Goal: Task Accomplishment & Management: Manage account settings

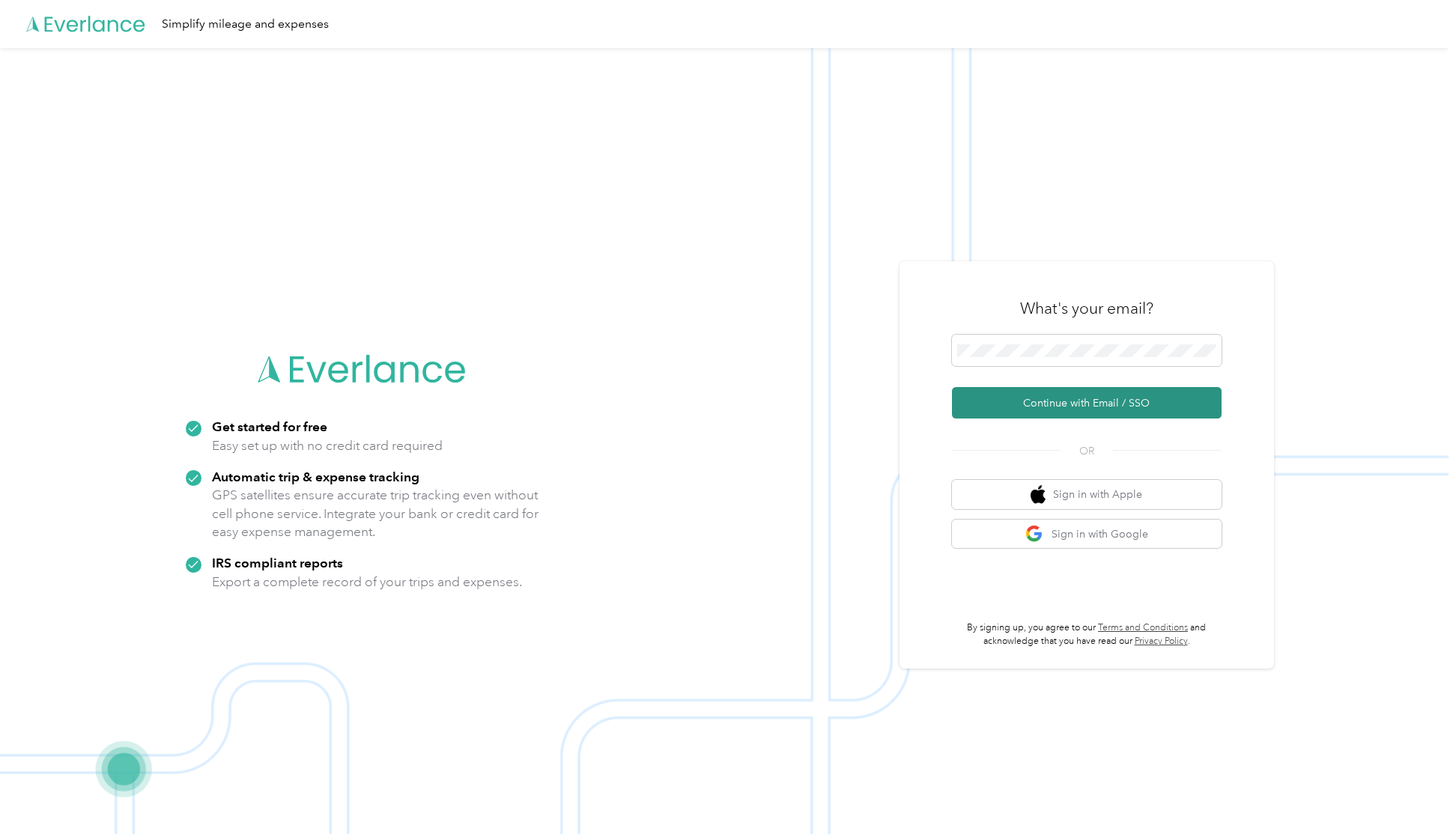
click at [1053, 400] on button "Continue with Email / SSO" at bounding box center [1087, 403] width 269 height 32
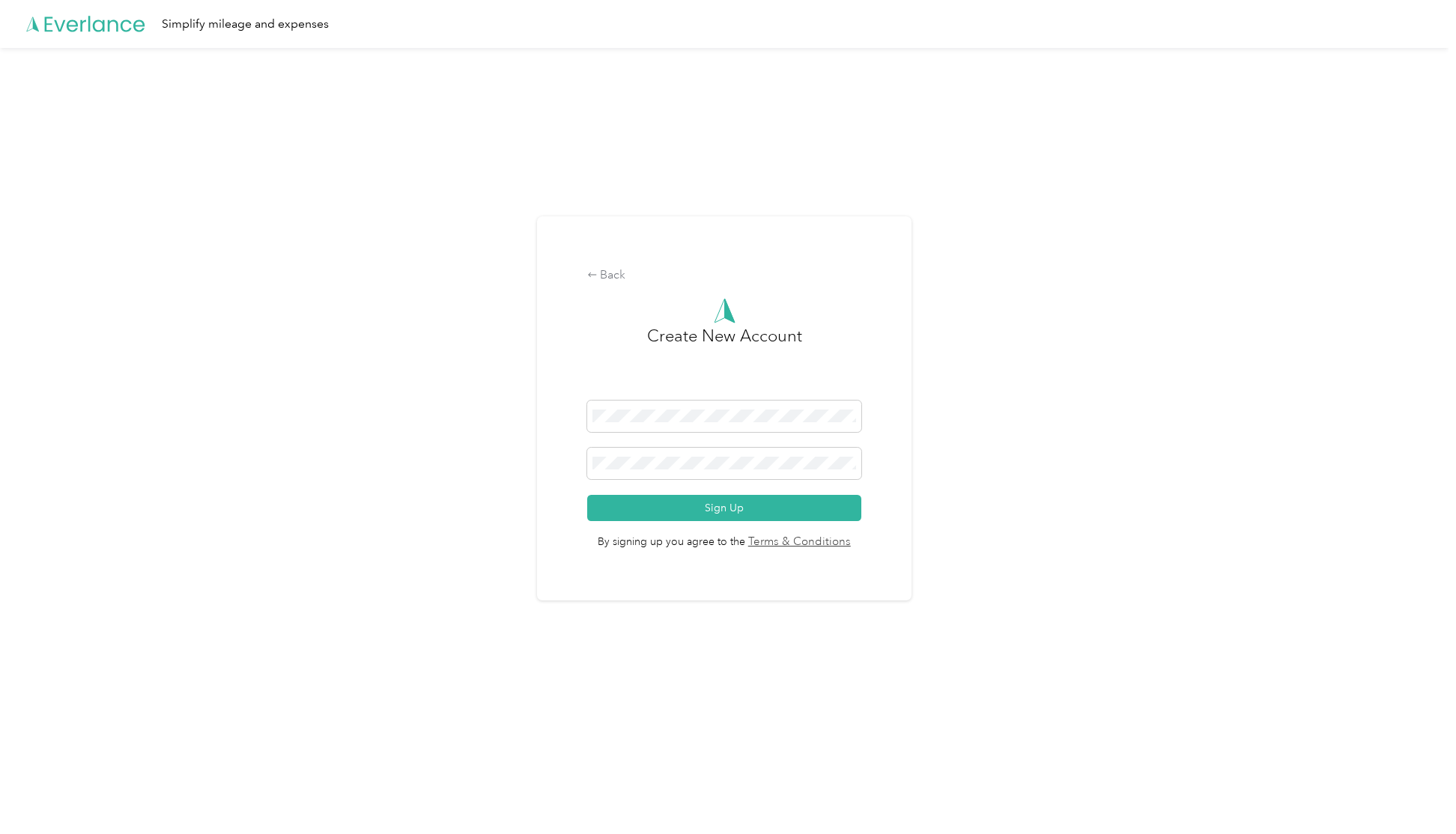
click at [604, 285] on div "Back Create New Account Sign Up By signing up you agree to the Terms & Conditio…" at bounding box center [724, 408] width 374 height 384
click at [606, 279] on div "Back" at bounding box center [724, 275] width 274 height 18
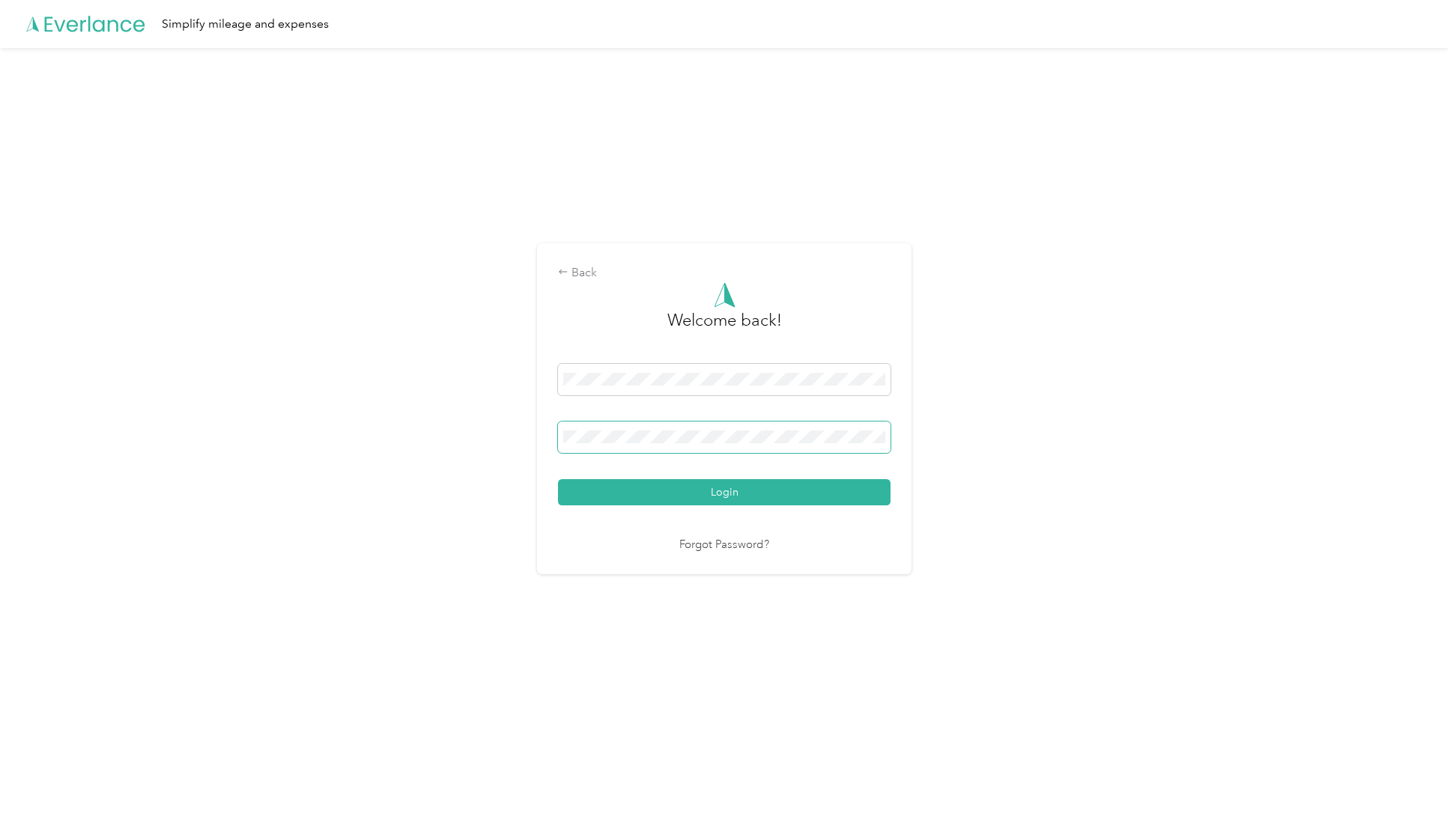
click at [558, 479] on button "Login" at bounding box center [724, 492] width 333 height 26
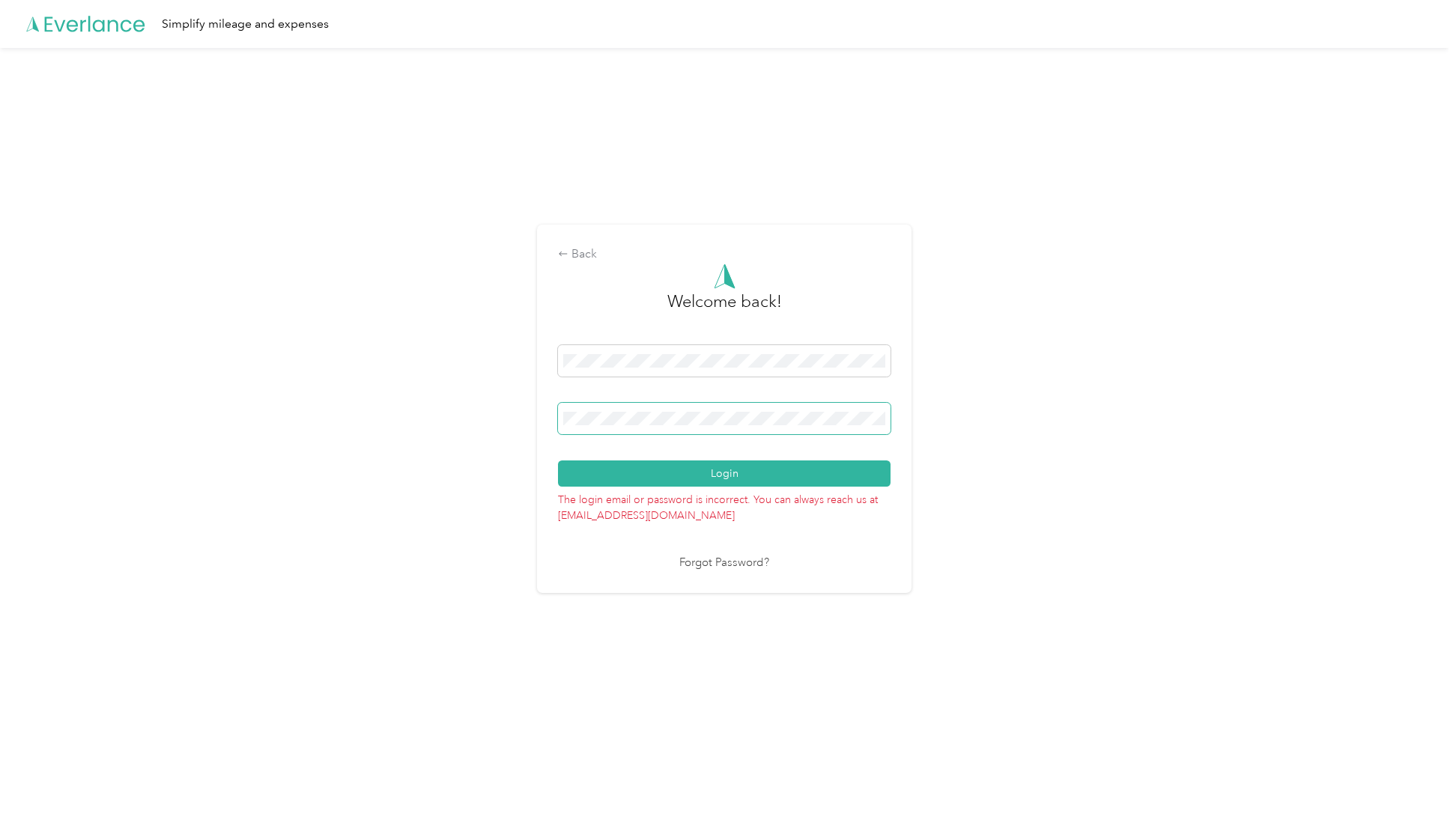
click at [558, 461] on button "Login" at bounding box center [724, 473] width 333 height 26
click at [715, 463] on div "Login" at bounding box center [724, 415] width 333 height 142
click at [715, 469] on button "Login" at bounding box center [724, 473] width 333 height 26
click at [558, 461] on button "Login" at bounding box center [724, 473] width 333 height 26
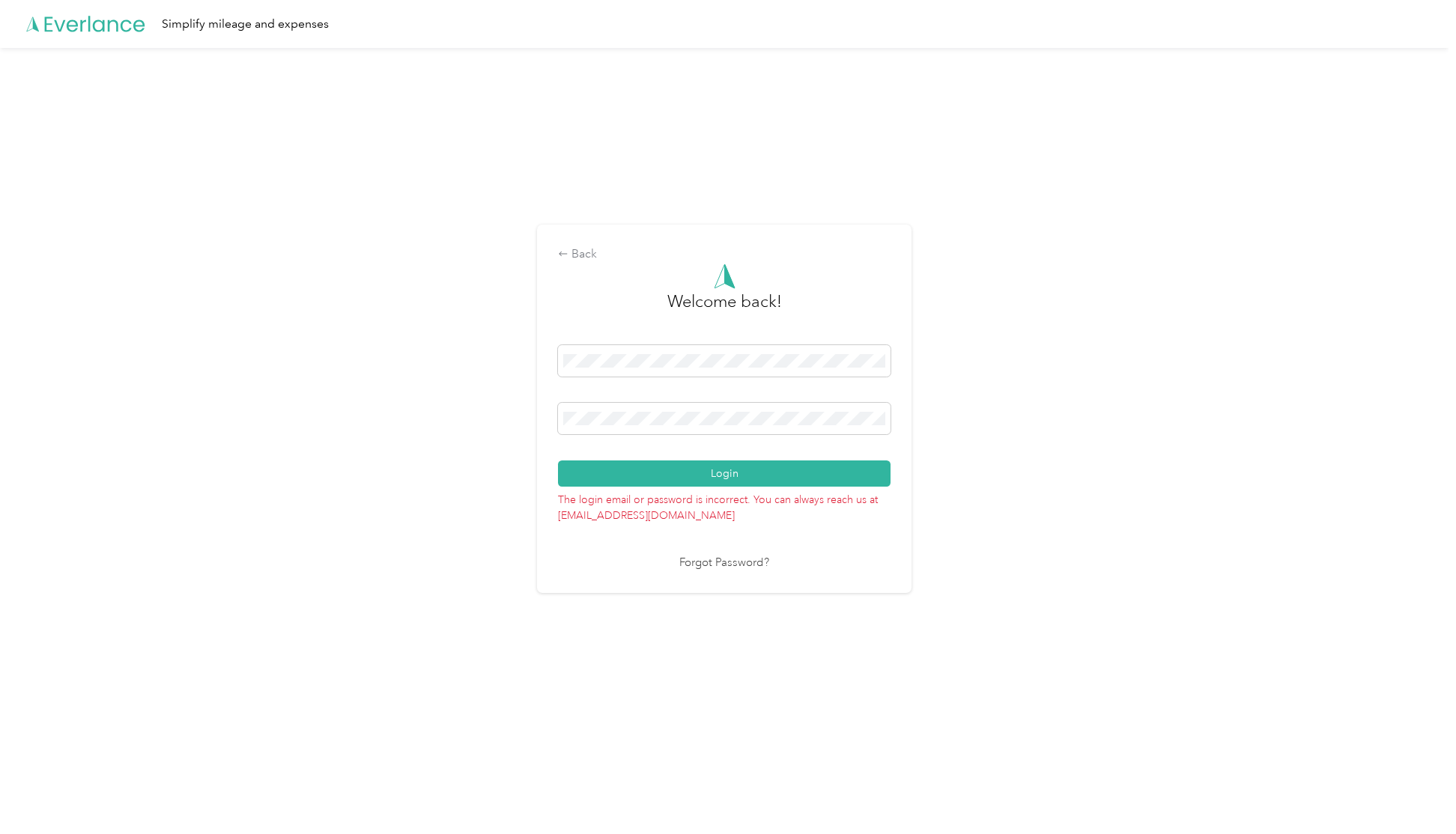
click at [718, 562] on link "Forgot Password?" at bounding box center [724, 563] width 90 height 17
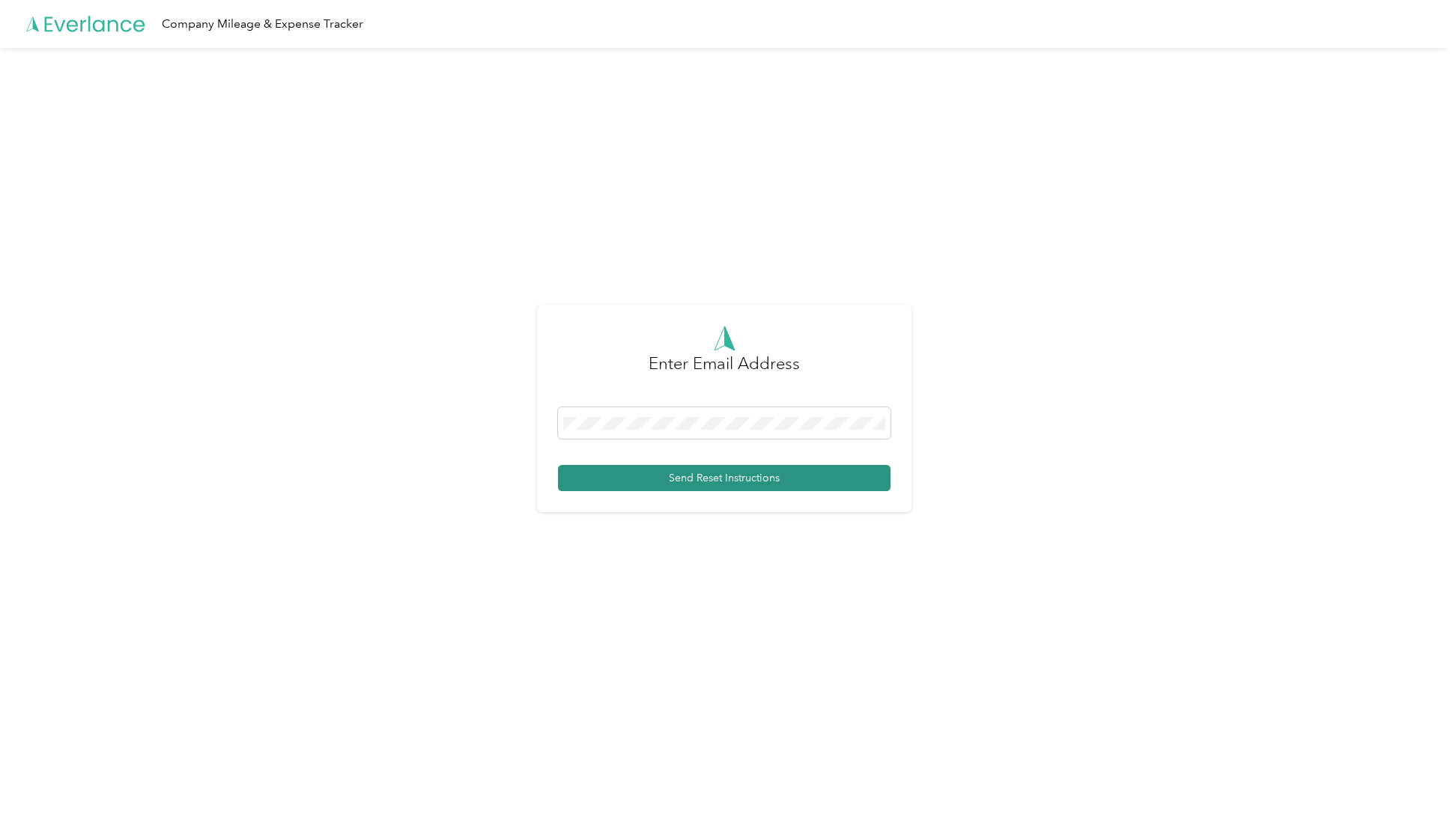
click at [701, 485] on button "Send Reset Instructions" at bounding box center [724, 477] width 333 height 26
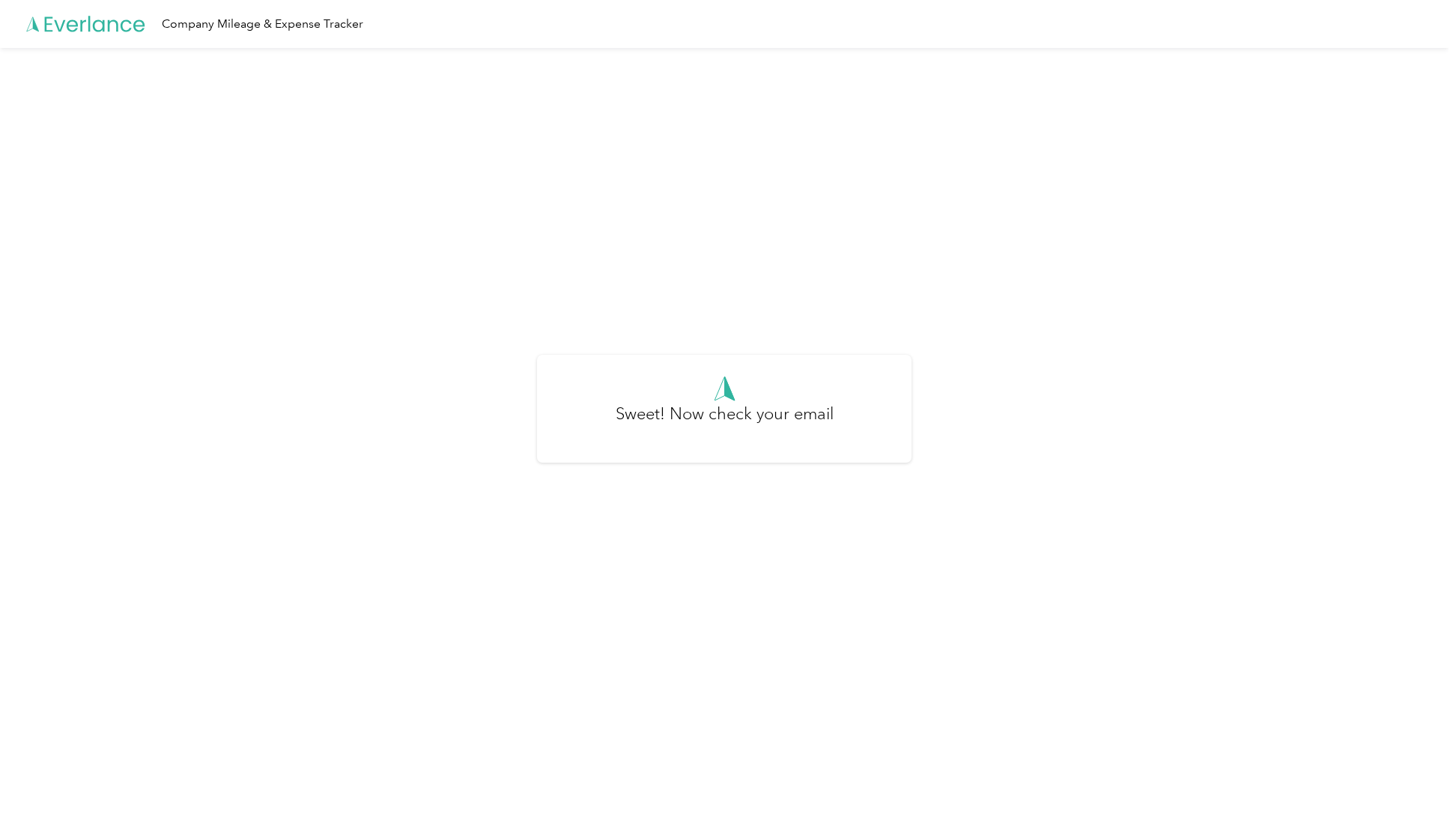
click at [72, 25] on icon at bounding box center [94, 24] width 100 height 16
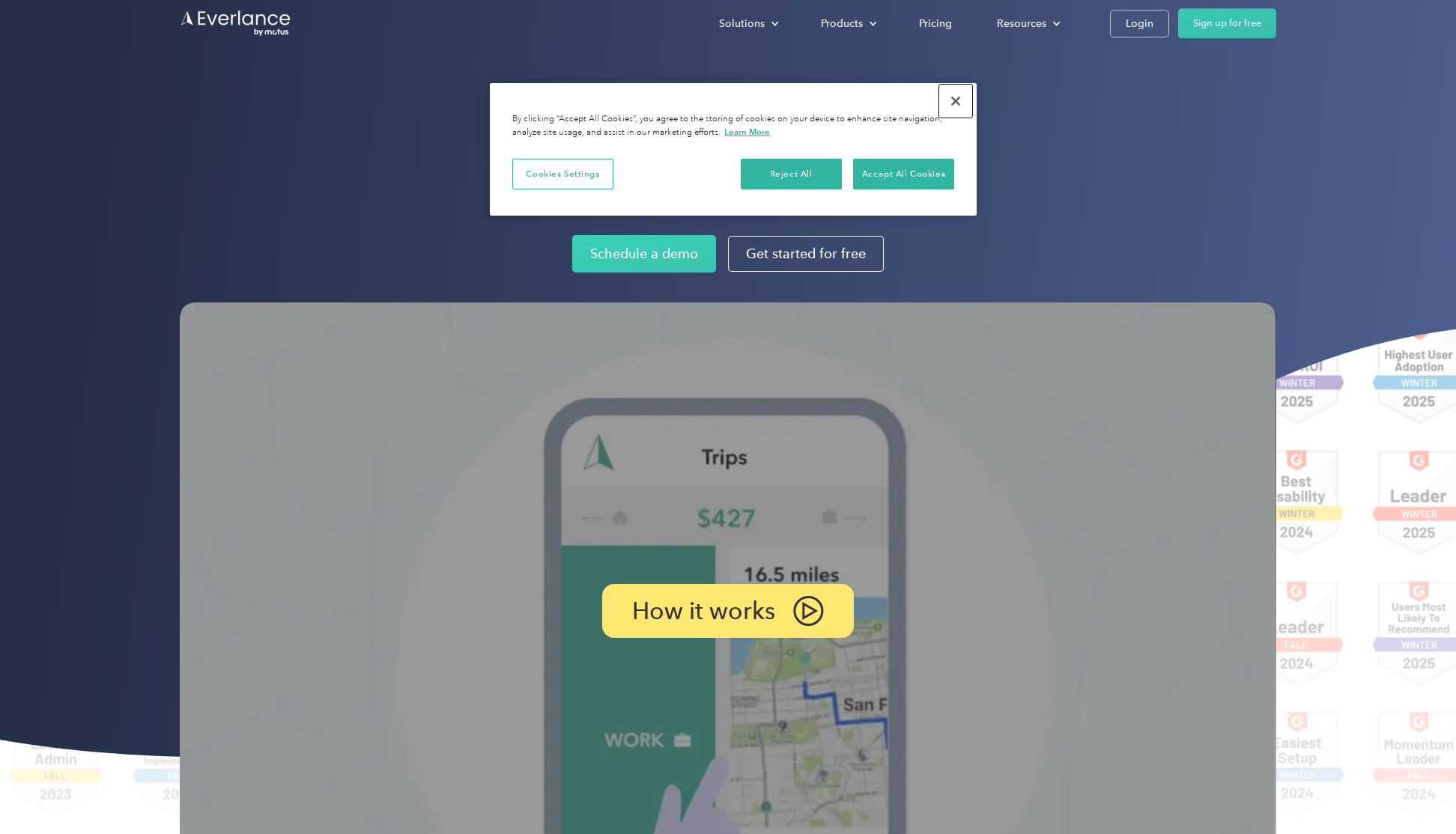
click at [960, 97] on button "Close" at bounding box center [955, 100] width 33 height 33
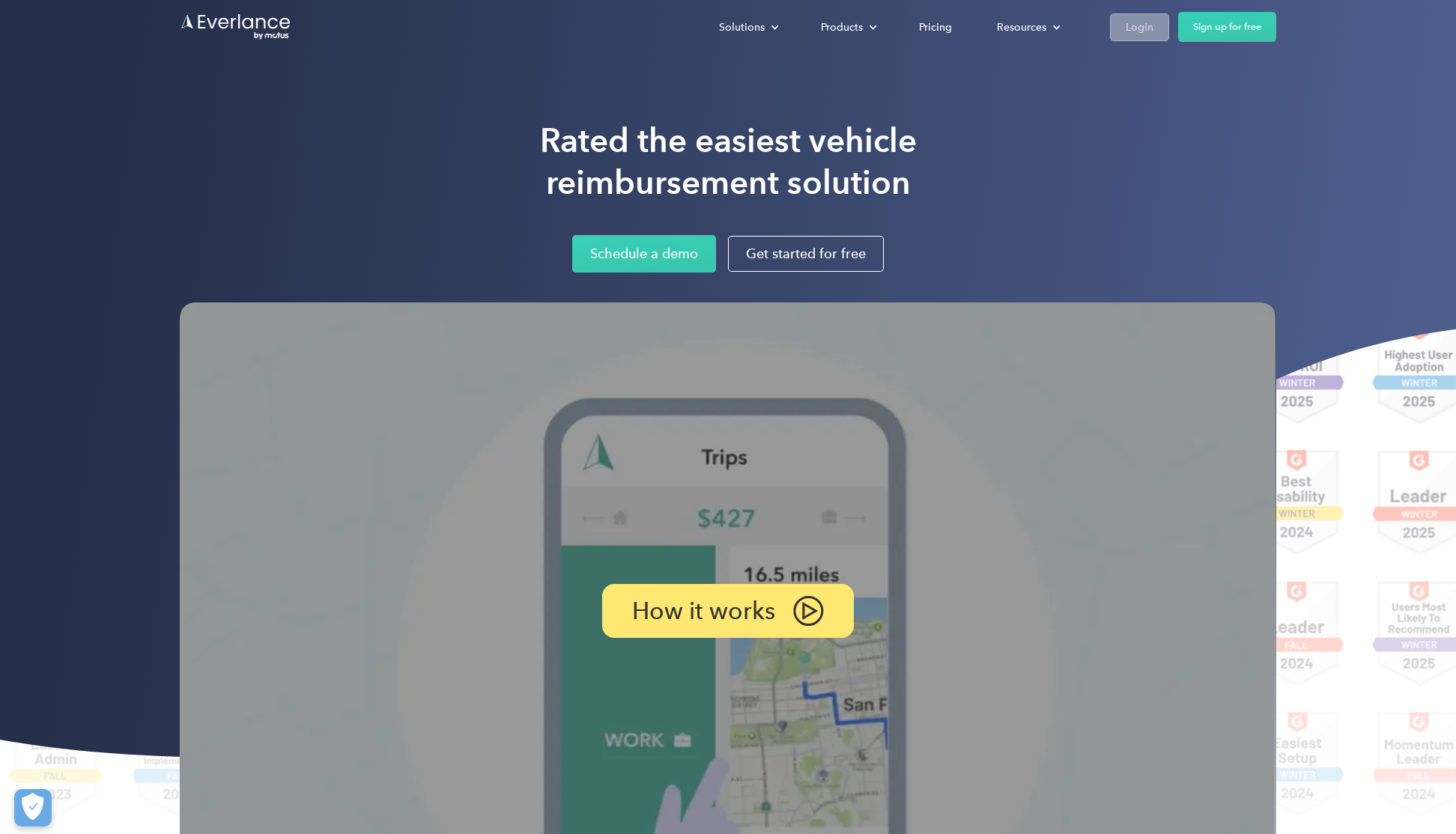
click at [1148, 26] on div "Login" at bounding box center [1139, 27] width 28 height 19
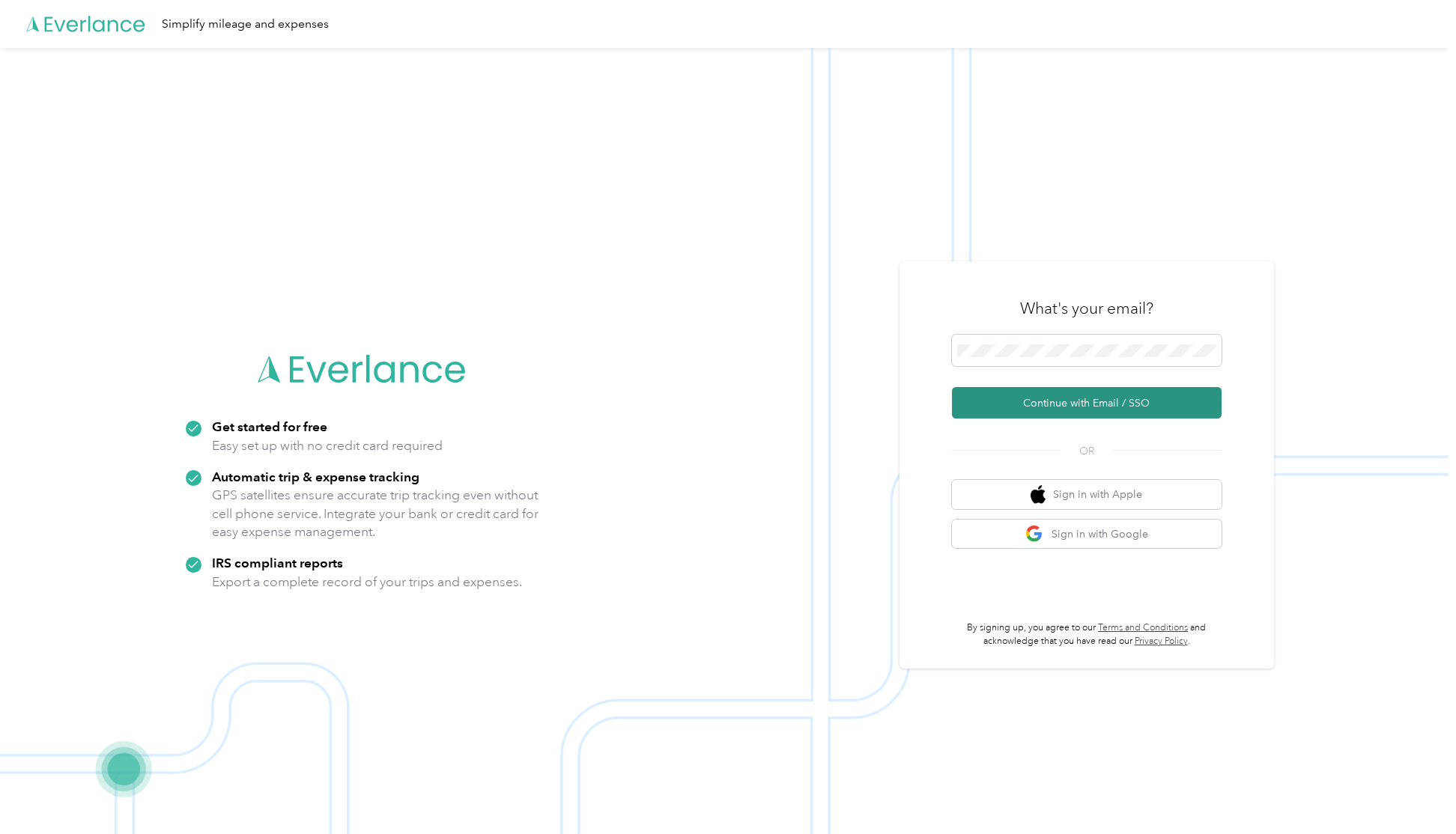
click at [1072, 402] on button "Continue with Email / SSO" at bounding box center [1087, 403] width 269 height 32
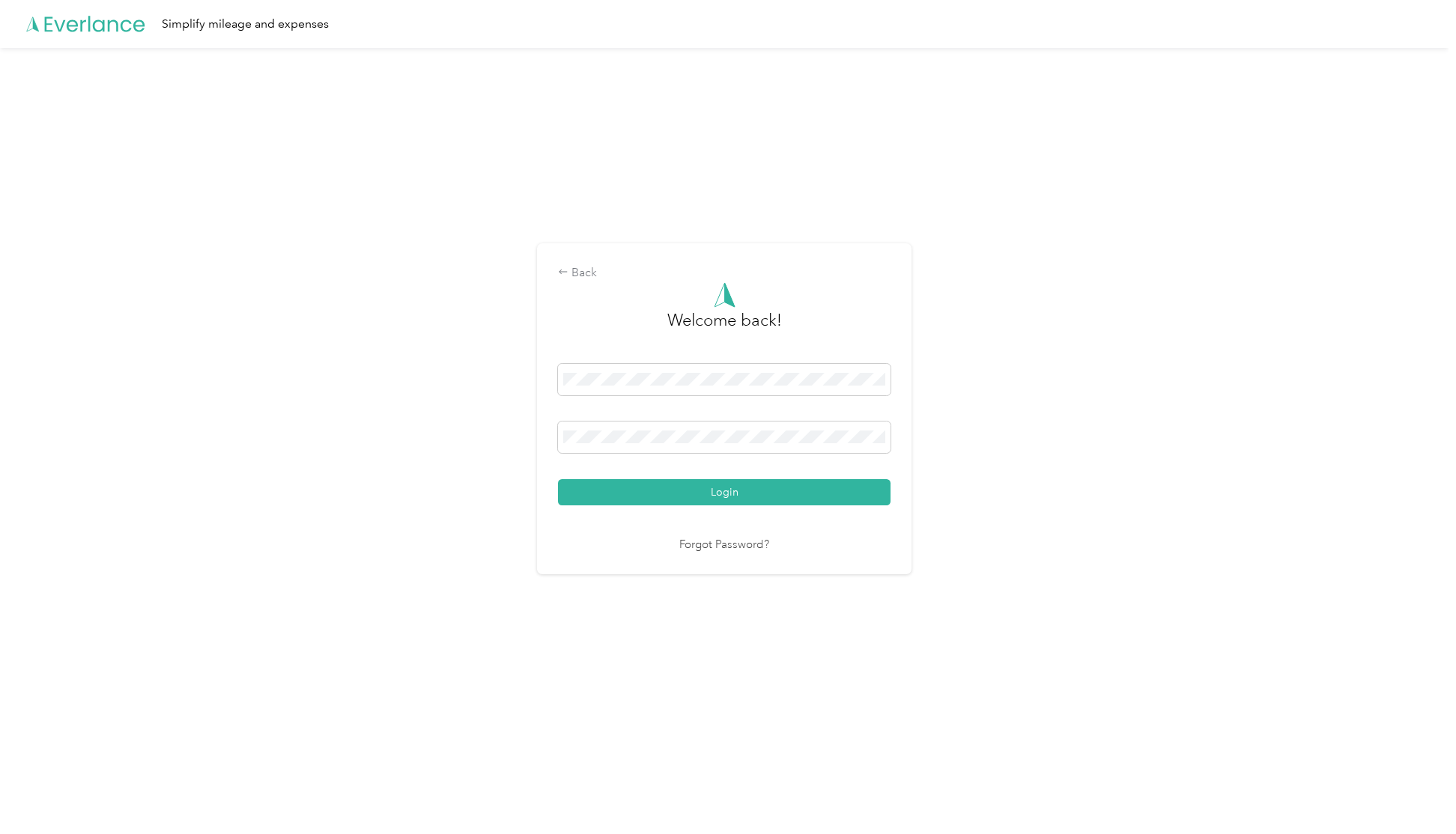
click at [558, 479] on button "Login" at bounding box center [724, 492] width 333 height 26
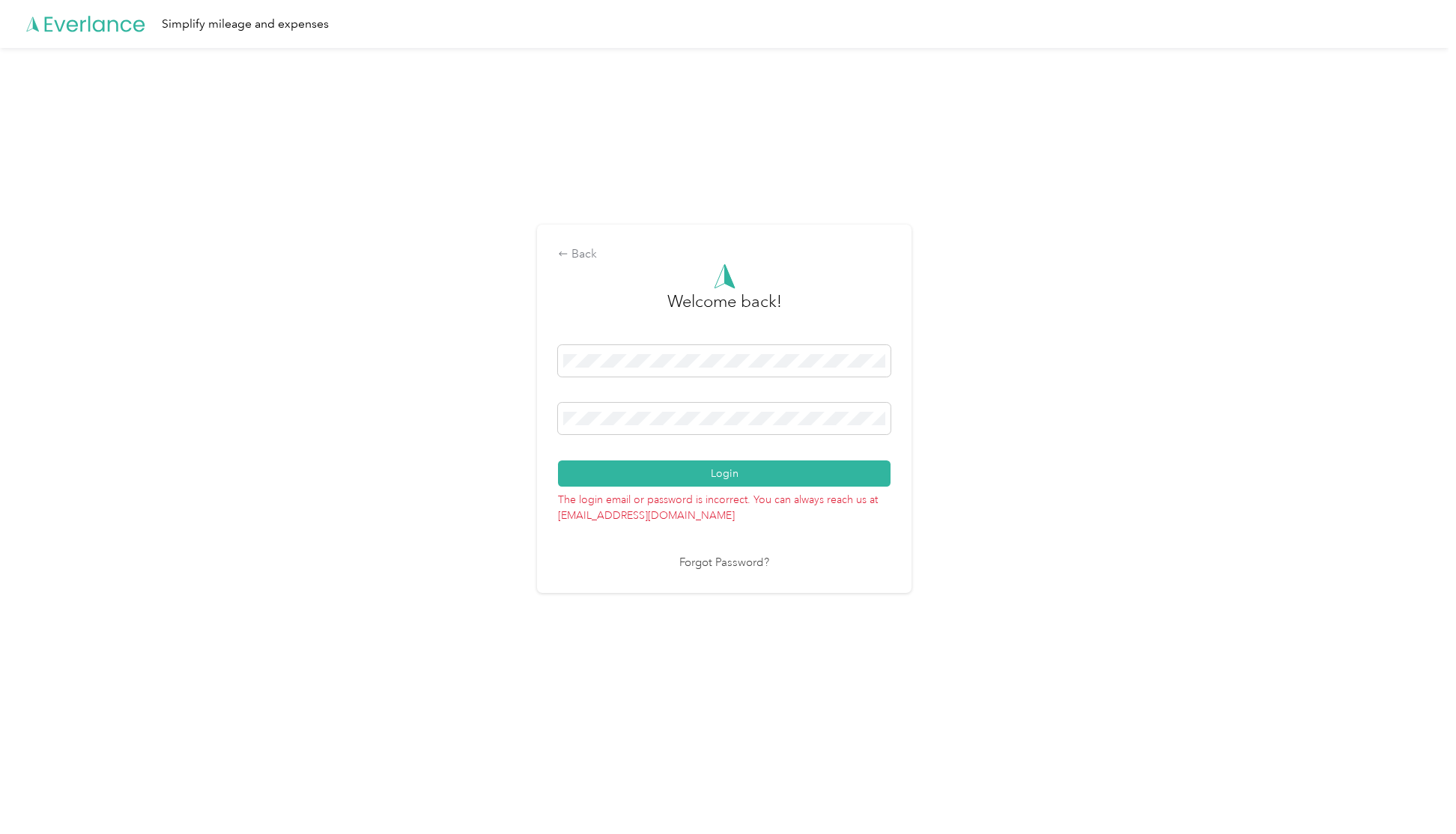
click at [719, 567] on link "Forgot Password?" at bounding box center [724, 563] width 90 height 17
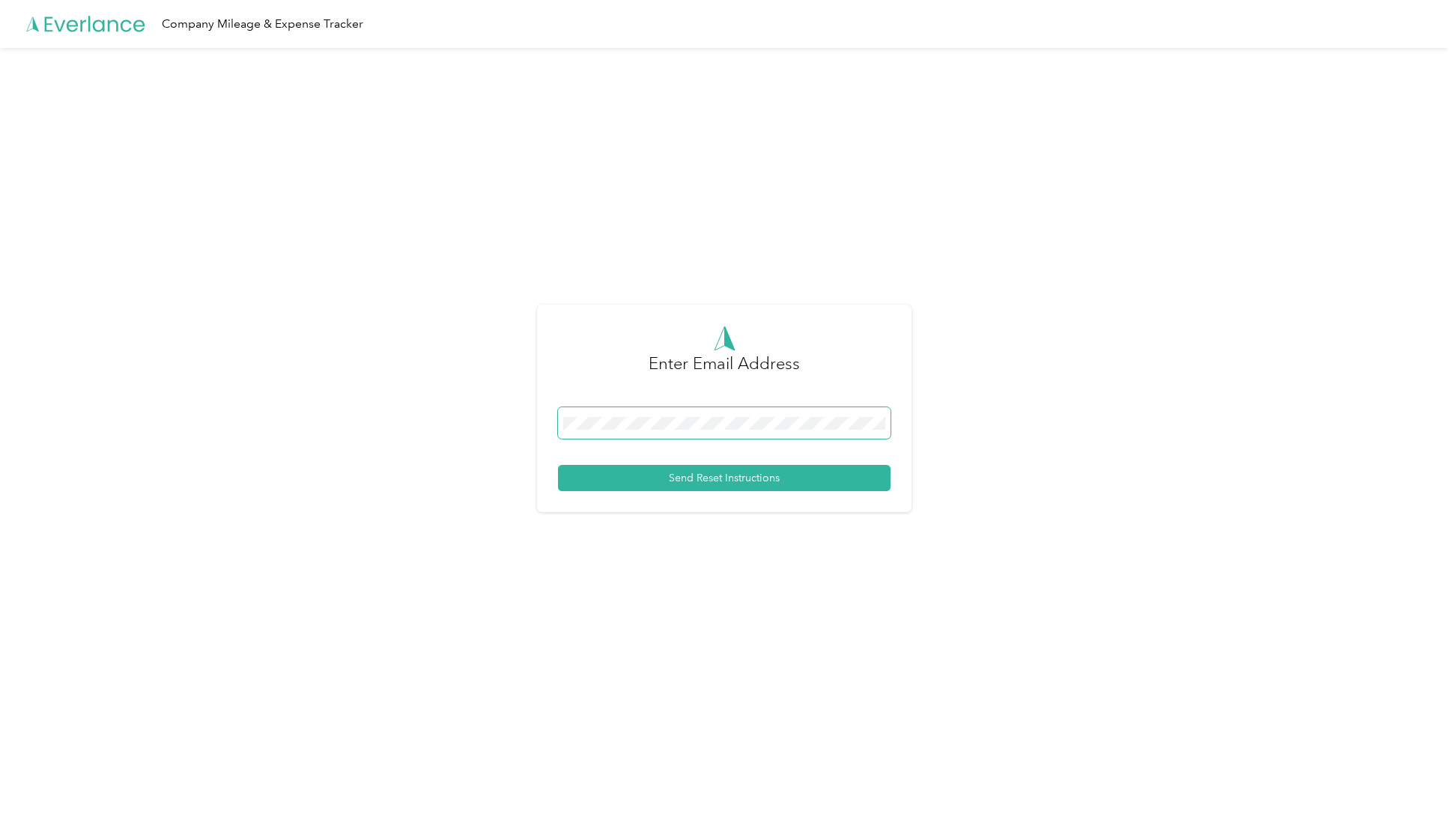
click at [719, 411] on span at bounding box center [724, 423] width 333 height 32
click at [658, 416] on span at bounding box center [724, 423] width 333 height 32
click at [689, 492] on div "Enter Email Address Send Reset Instructions" at bounding box center [724, 408] width 374 height 207
click at [694, 481] on button "Send Reset Instructions" at bounding box center [724, 477] width 333 height 26
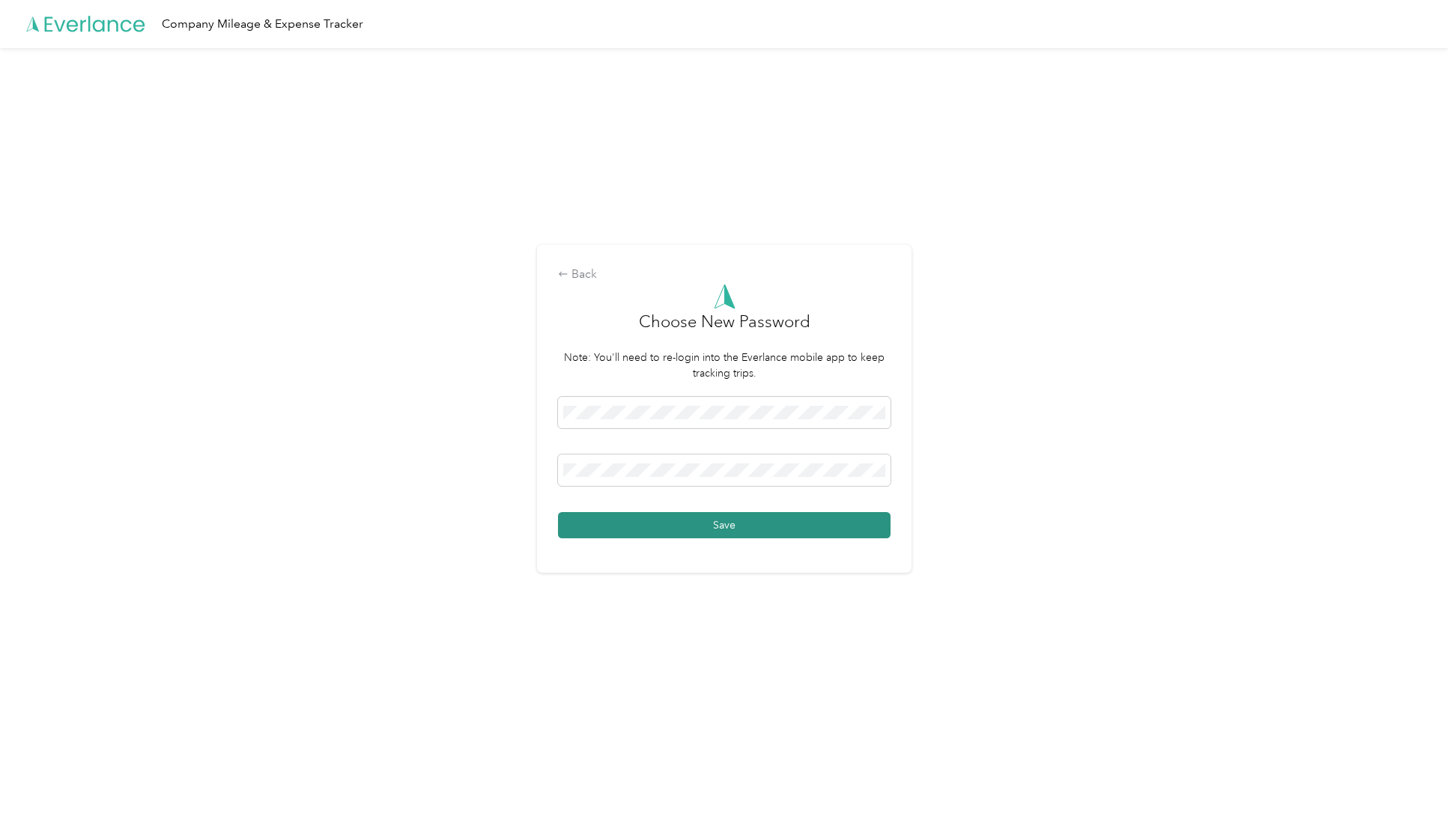
click at [711, 522] on button "Save" at bounding box center [724, 525] width 333 height 26
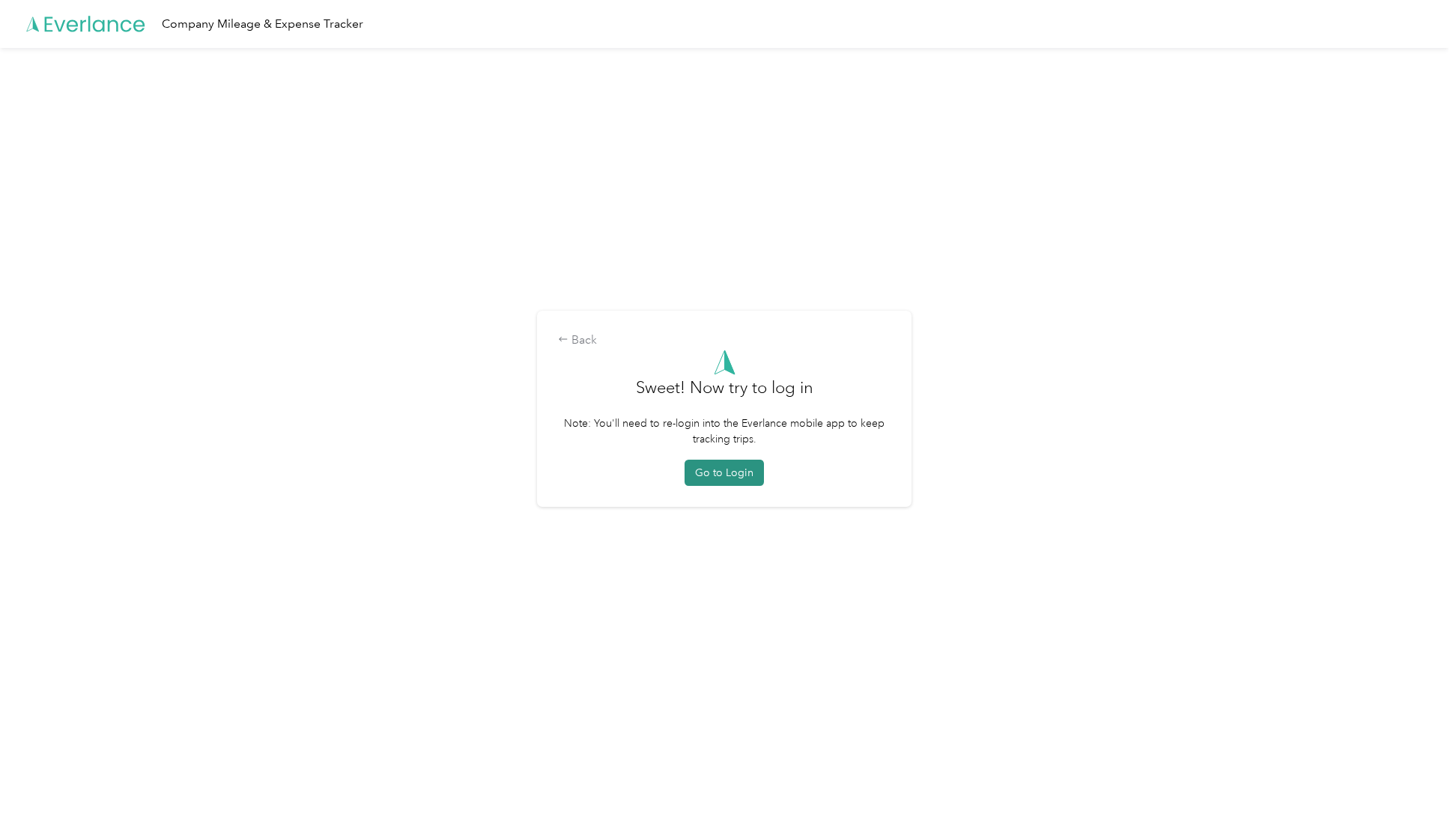
click at [693, 470] on button "Go to Login" at bounding box center [724, 472] width 79 height 26
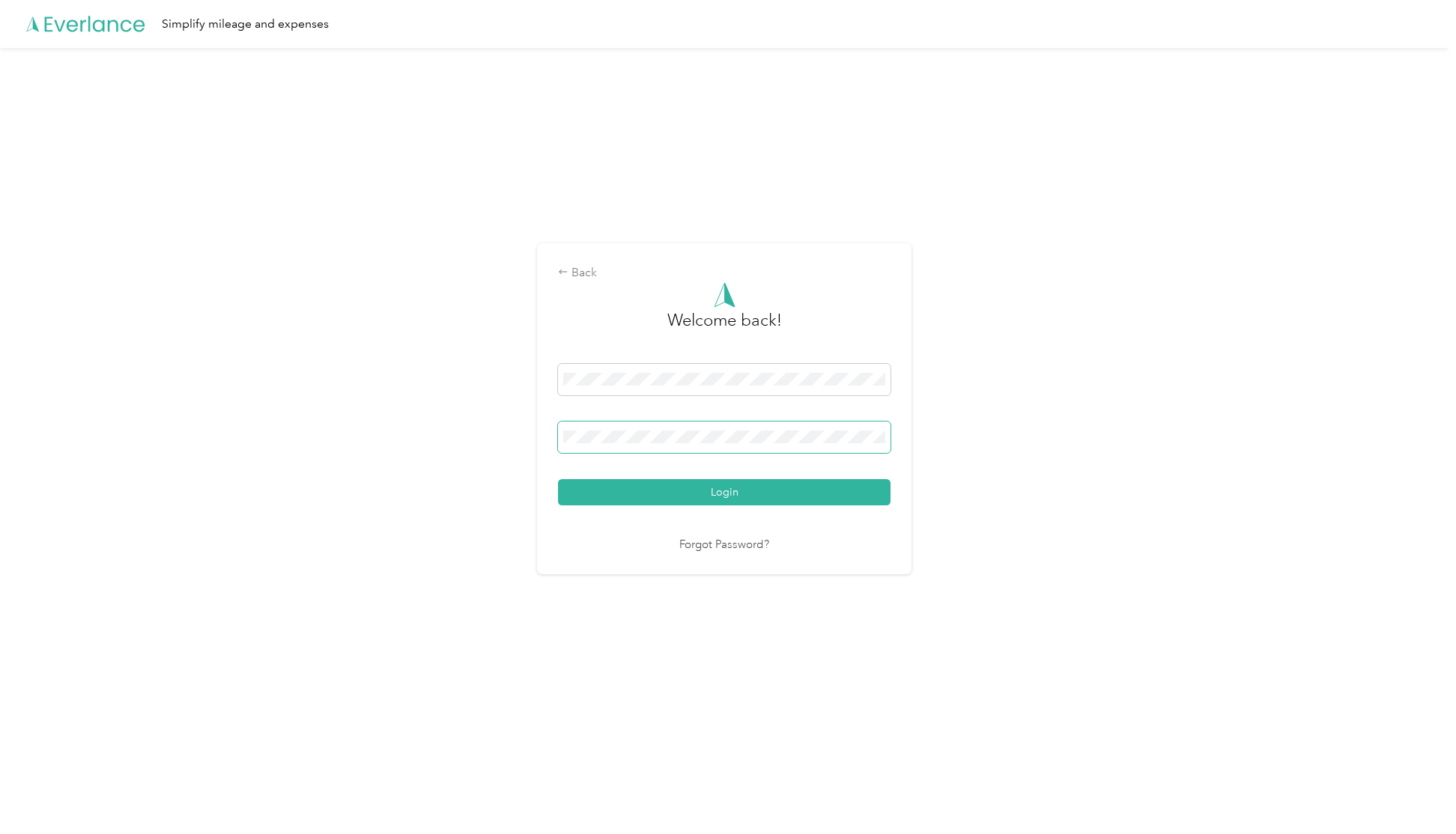
click at [558, 479] on button "Login" at bounding box center [724, 492] width 333 height 26
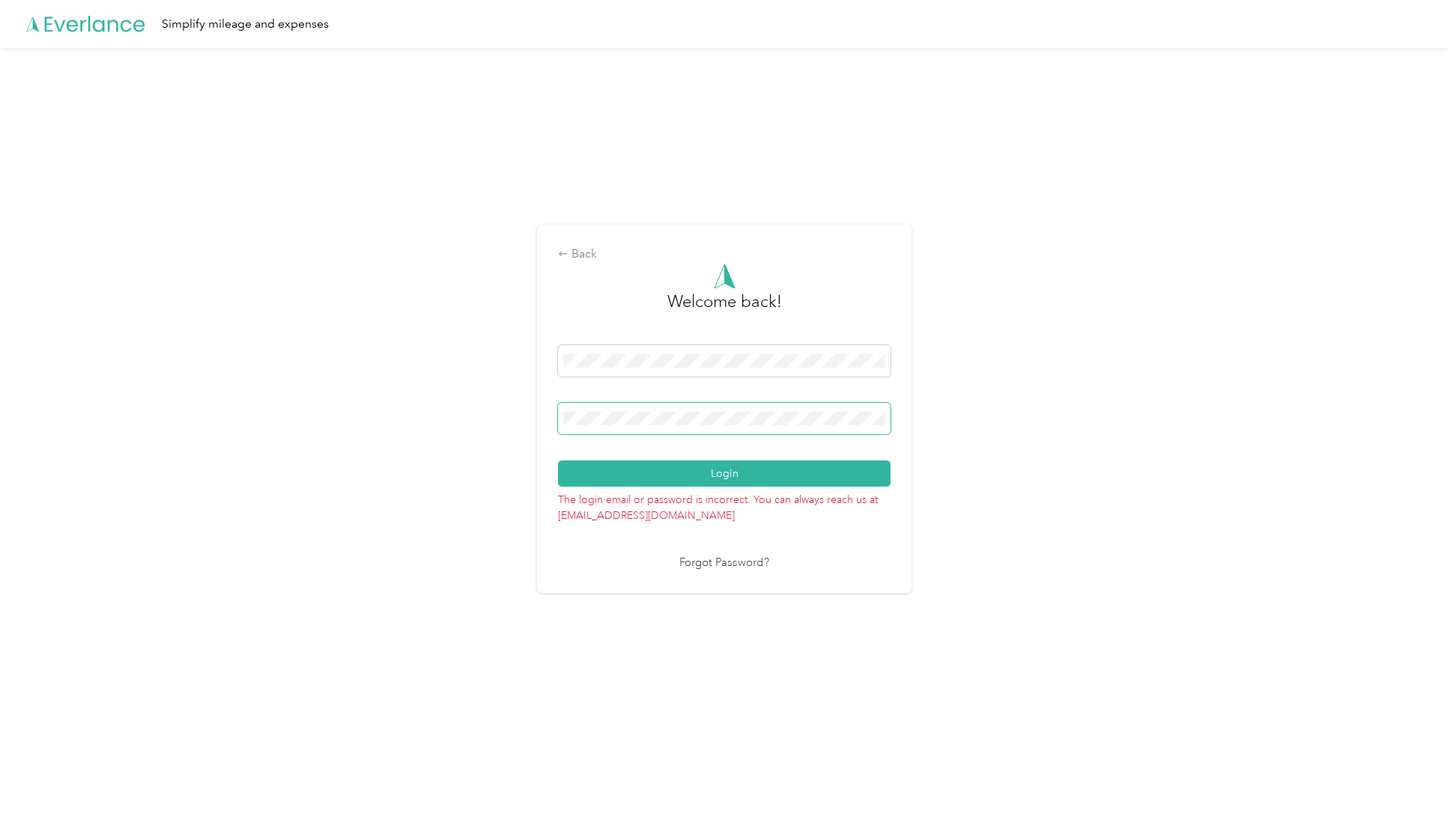
click at [558, 461] on button "Login" at bounding box center [724, 473] width 333 height 26
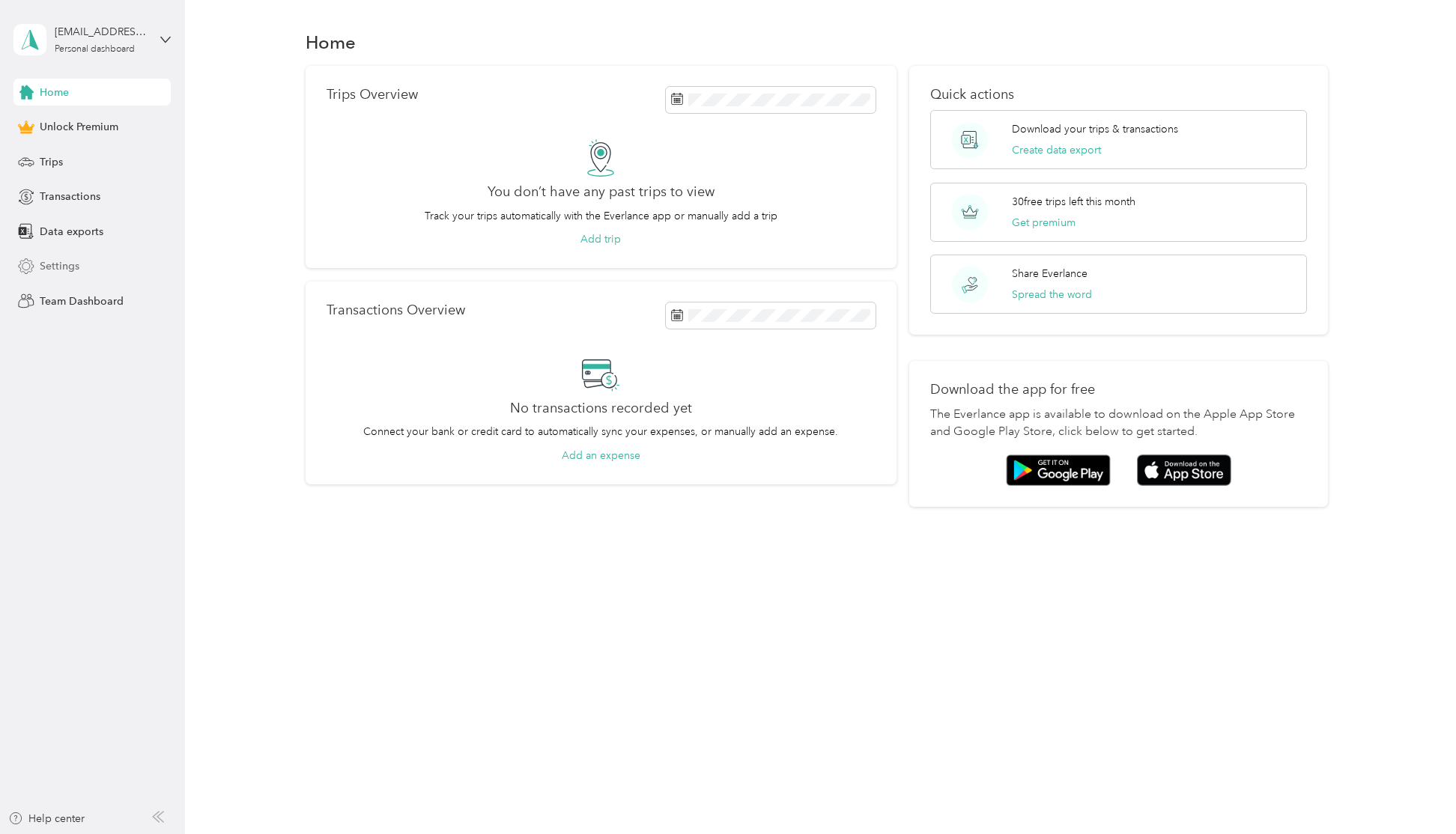
click at [69, 272] on span "Settings" at bounding box center [59, 266] width 40 height 16
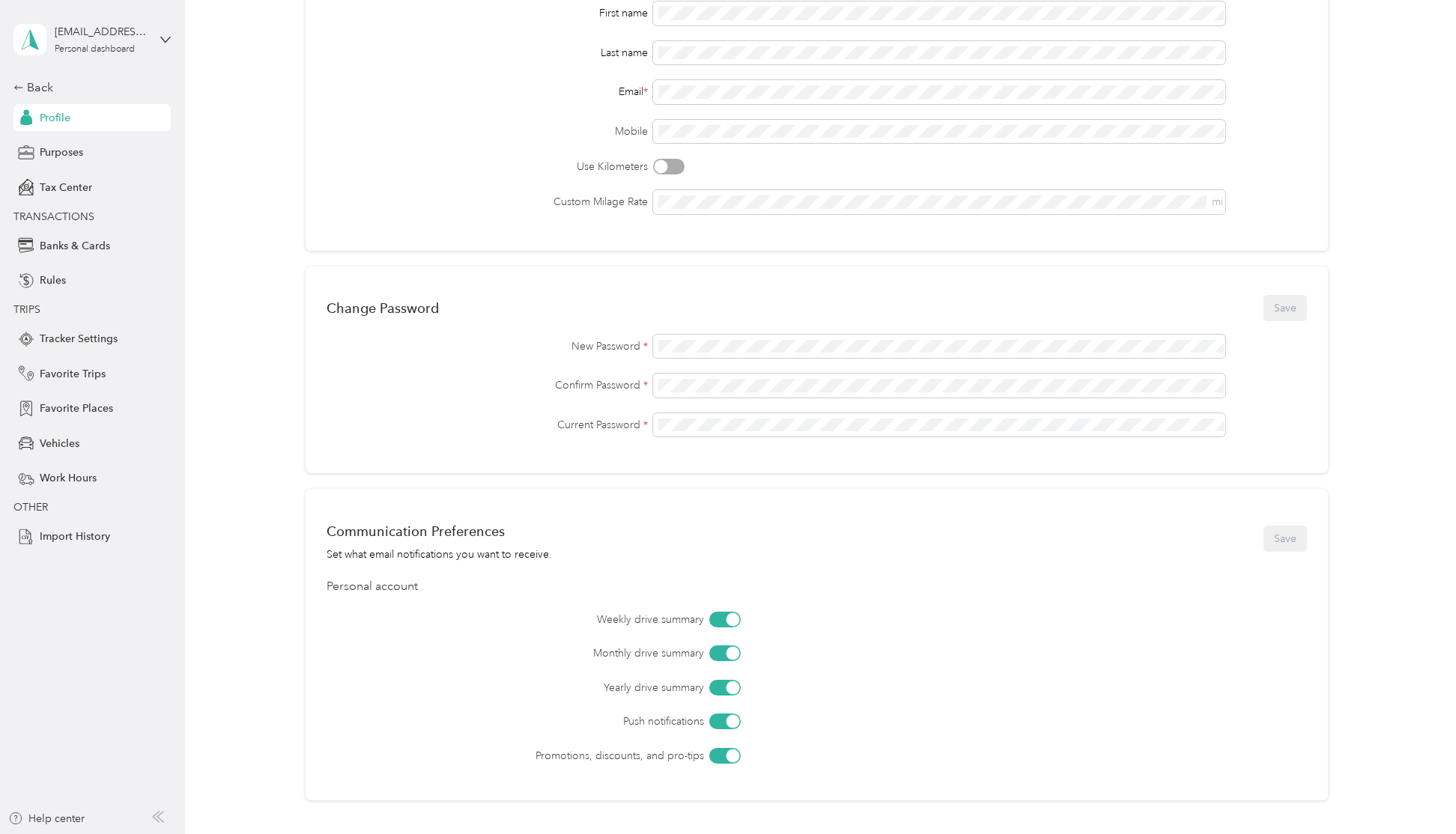
scroll to position [313, 0]
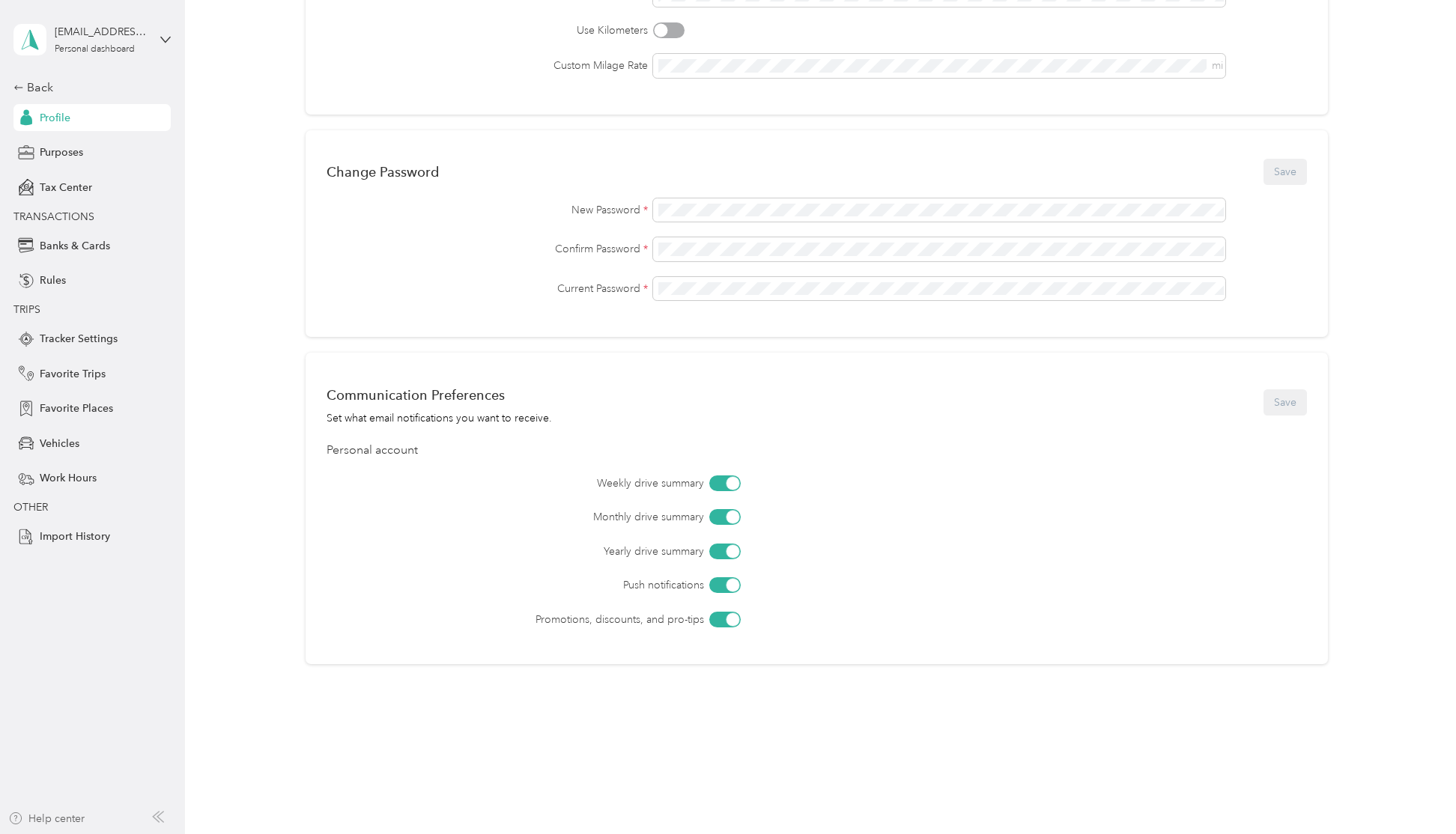
click at [61, 816] on div "Help center" at bounding box center [46, 819] width 76 height 16
click at [134, 37] on div "[EMAIL_ADDRESS][DOMAIN_NAME]" at bounding box center [101, 32] width 93 height 16
click at [186, 183] on div "Home Settings Tracker Settings Profile Settings 25 % Personal Info Save First n…" at bounding box center [816, 224] width 1263 height 1074
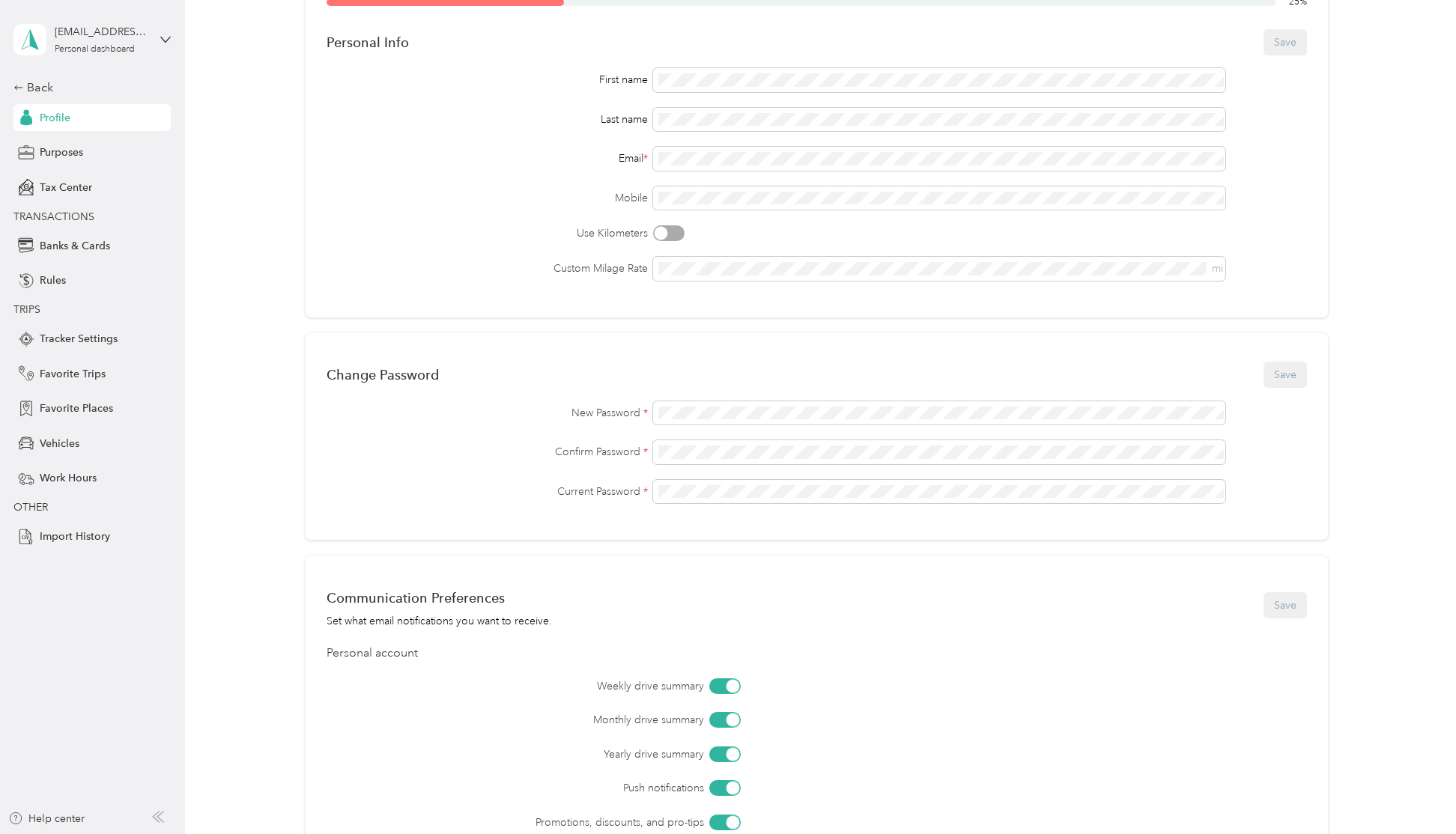
scroll to position [0, 0]
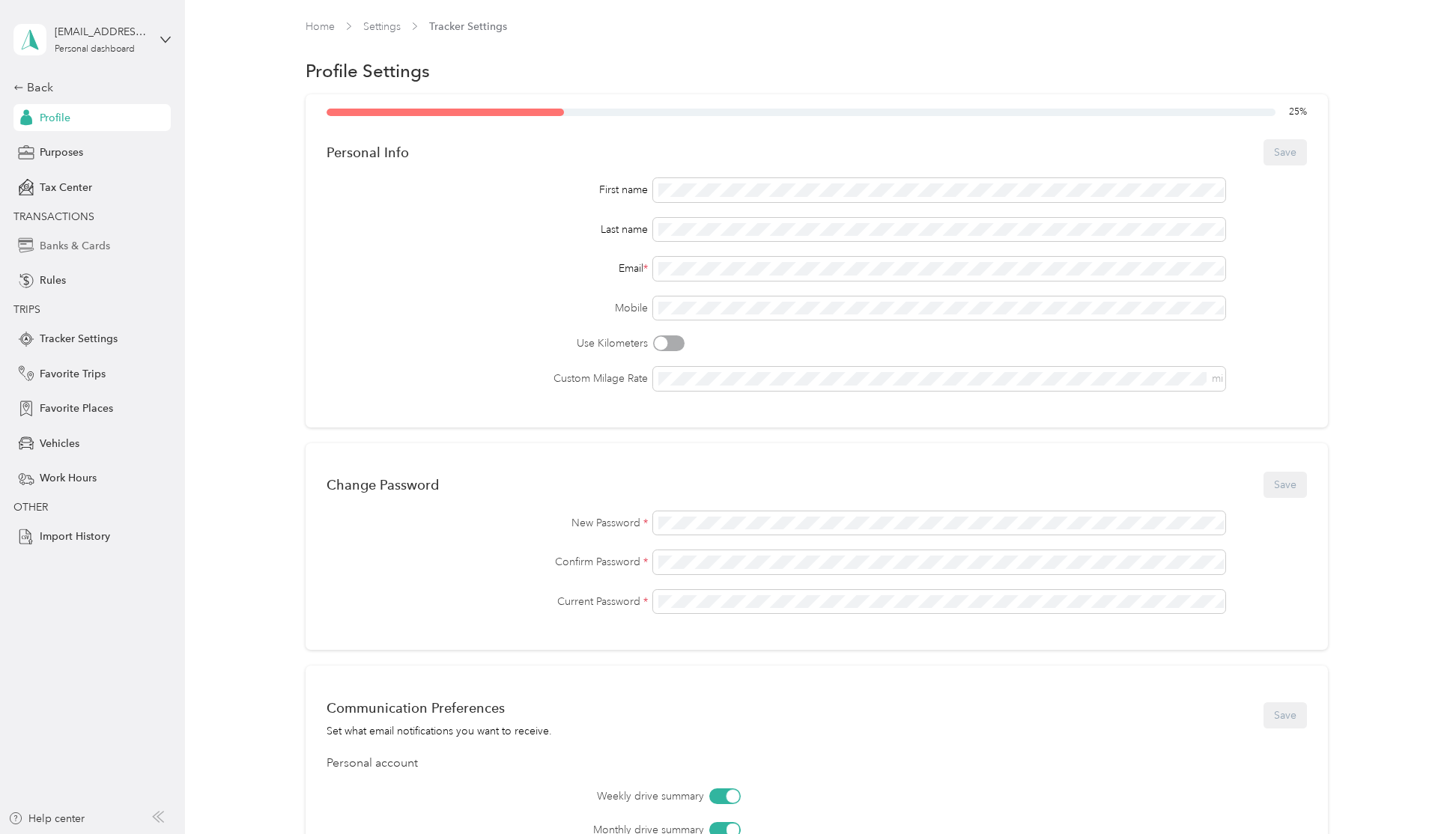
click at [75, 240] on span "Banks & Cards" at bounding box center [74, 246] width 70 height 16
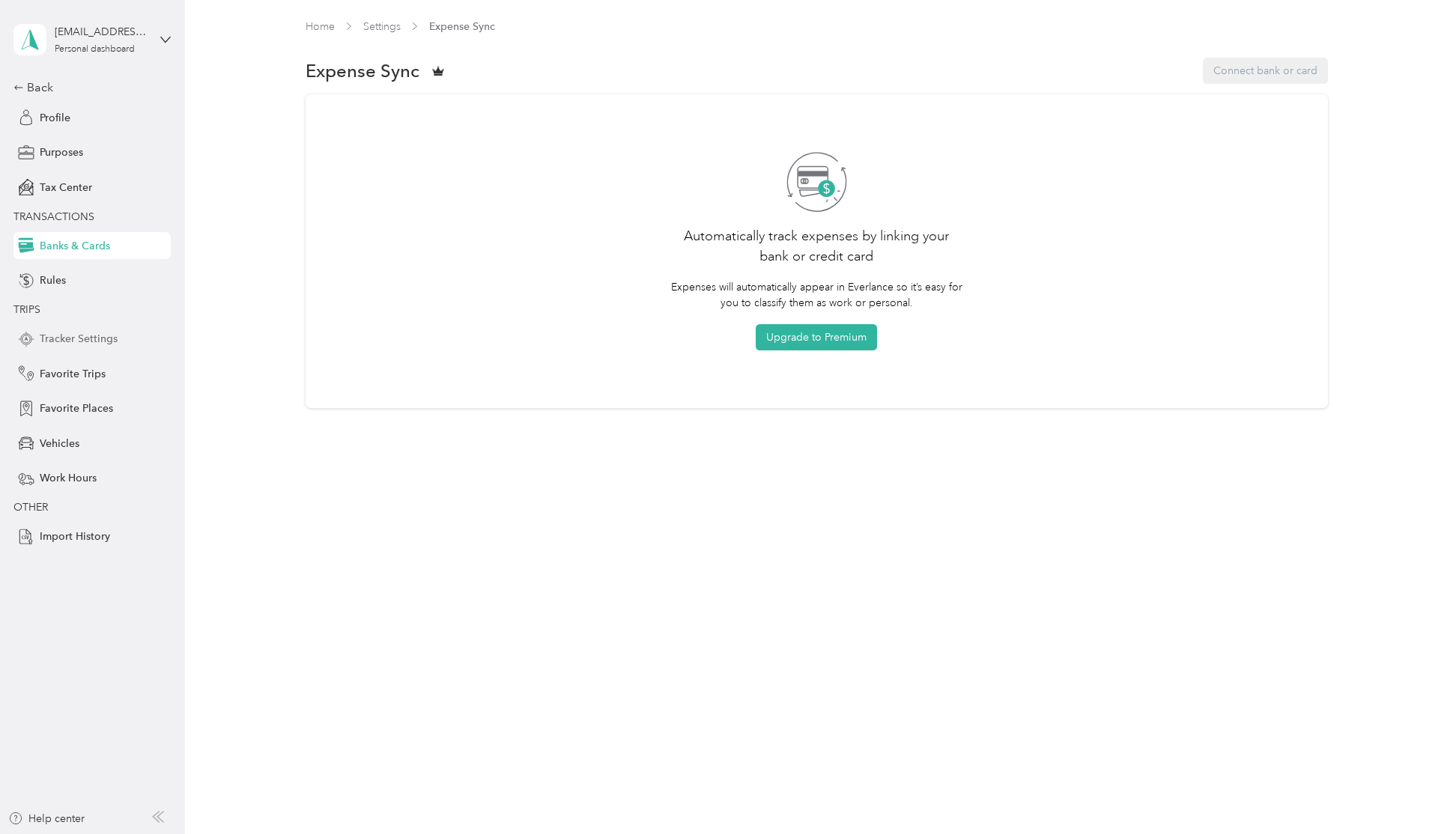
click at [103, 337] on span "Tracker Settings" at bounding box center [78, 339] width 78 height 16
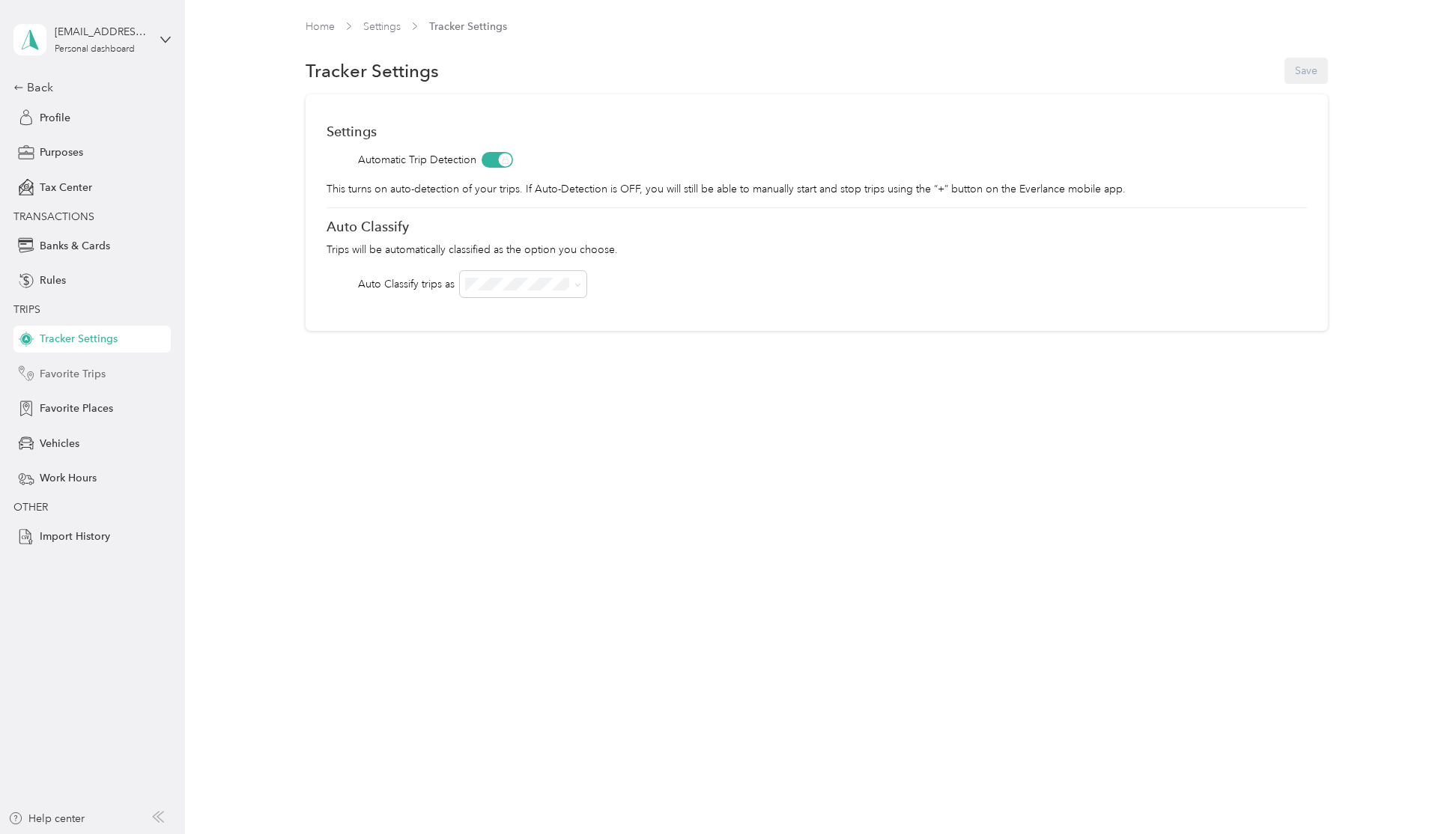
click at [94, 373] on span "Favorite Trips" at bounding box center [72, 374] width 66 height 16
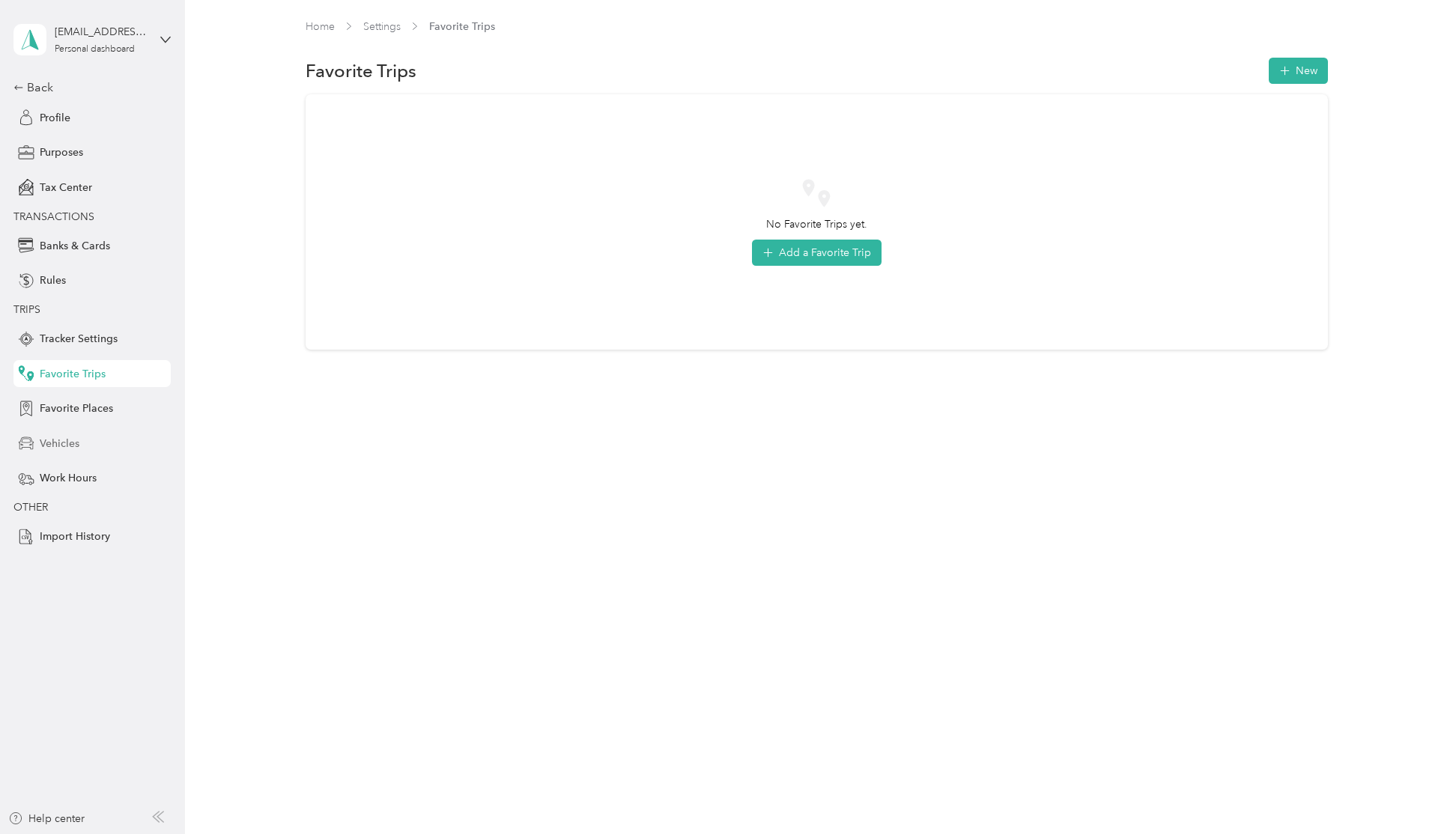
drag, startPoint x: 97, startPoint y: 400, endPoint x: 81, endPoint y: 445, distance: 47.8
click at [97, 400] on span "Favorite Places" at bounding box center [76, 408] width 73 height 16
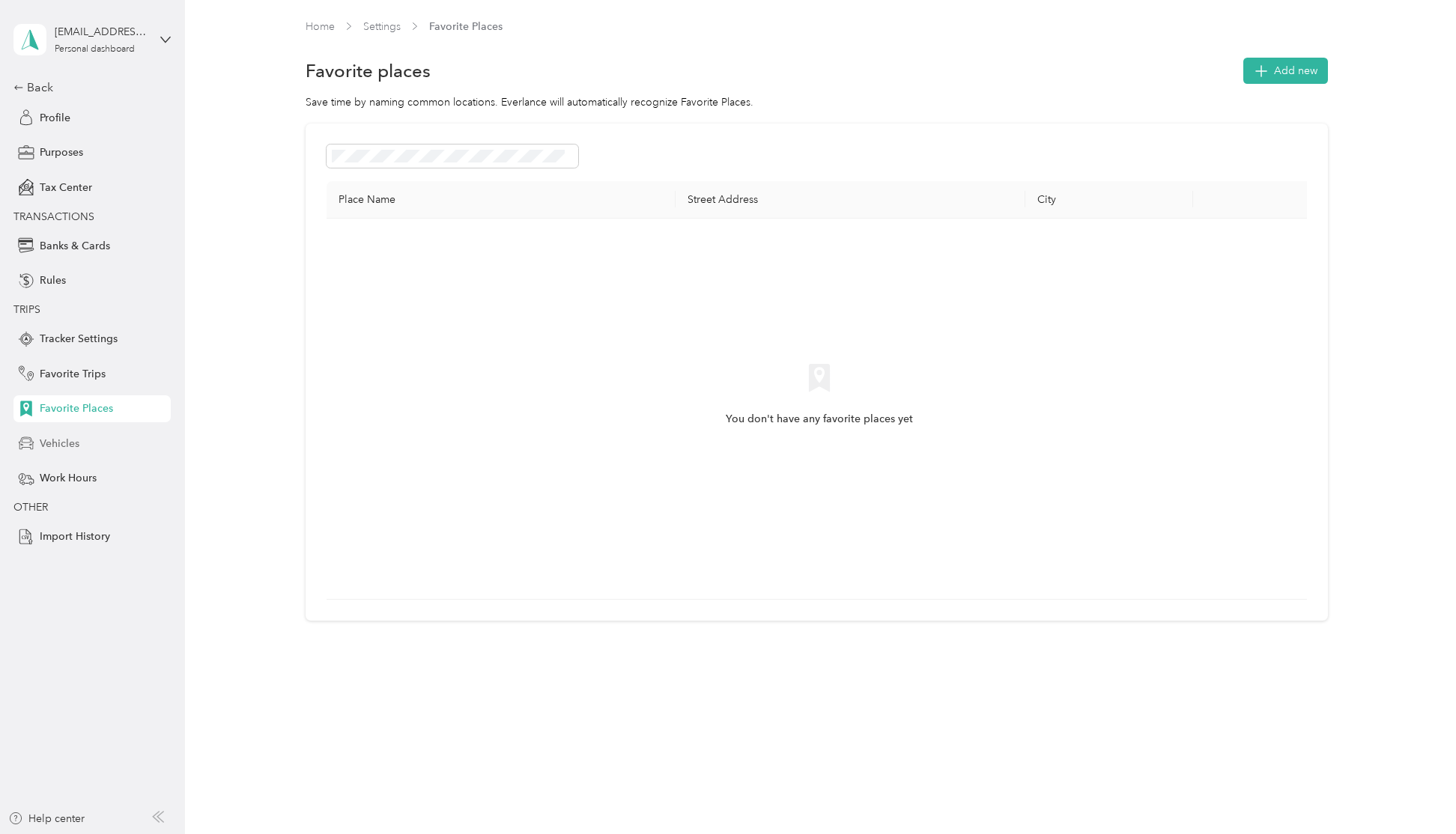
click at [69, 442] on span "Vehicles" at bounding box center [59, 444] width 40 height 16
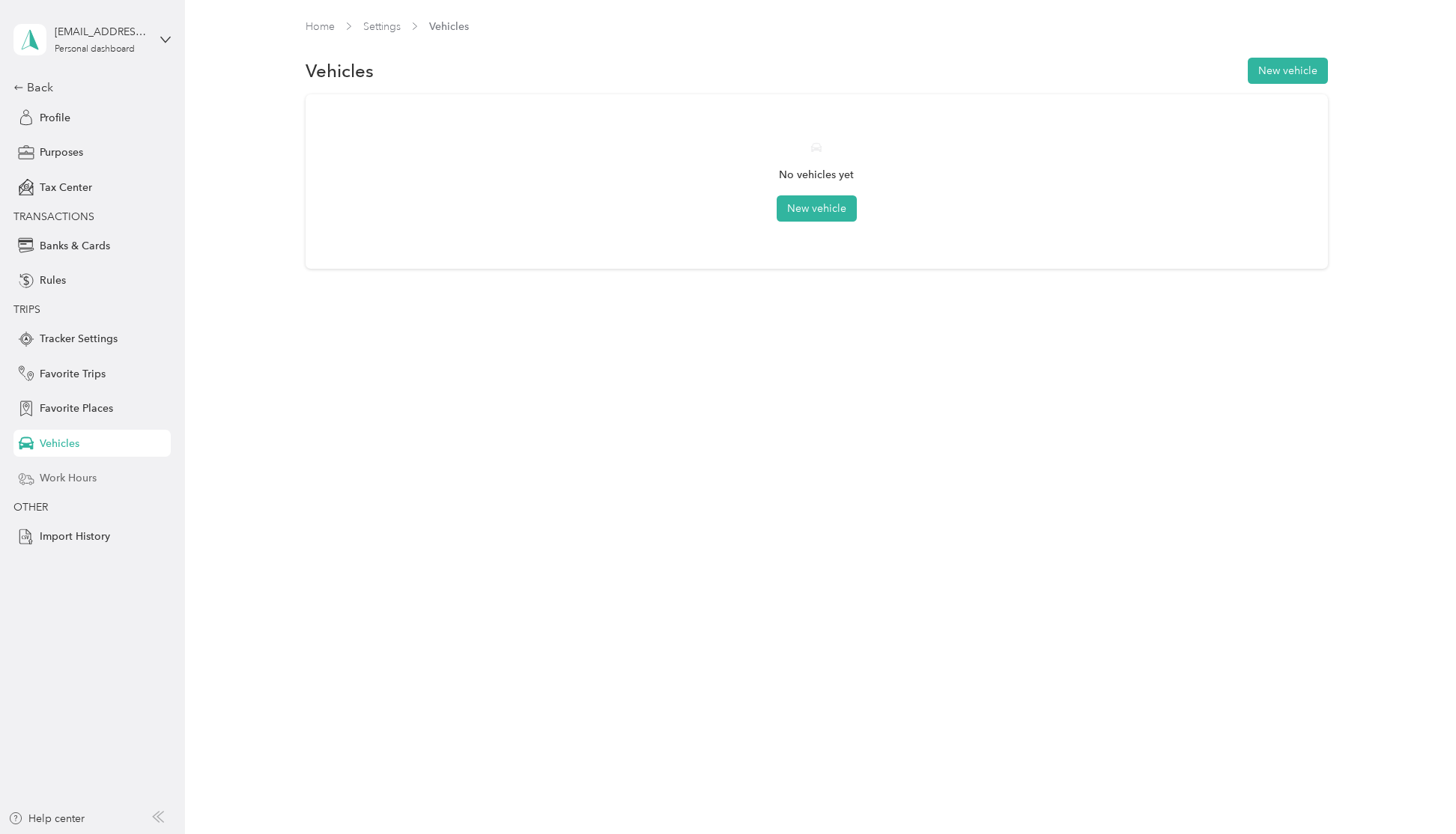
click at [66, 478] on span "Work Hours" at bounding box center [67, 478] width 56 height 16
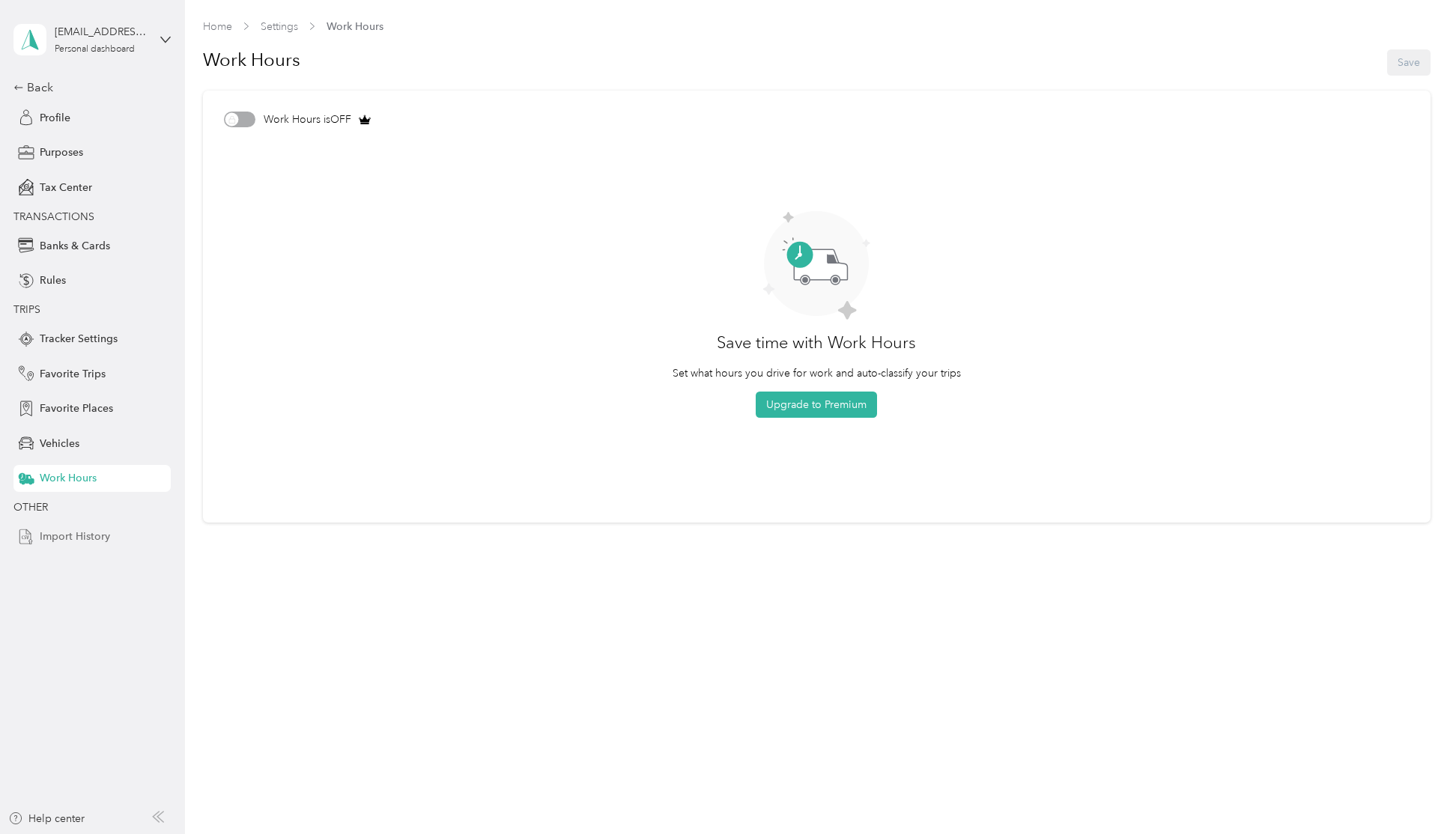
click at [77, 529] on span "Import History" at bounding box center [74, 537] width 70 height 16
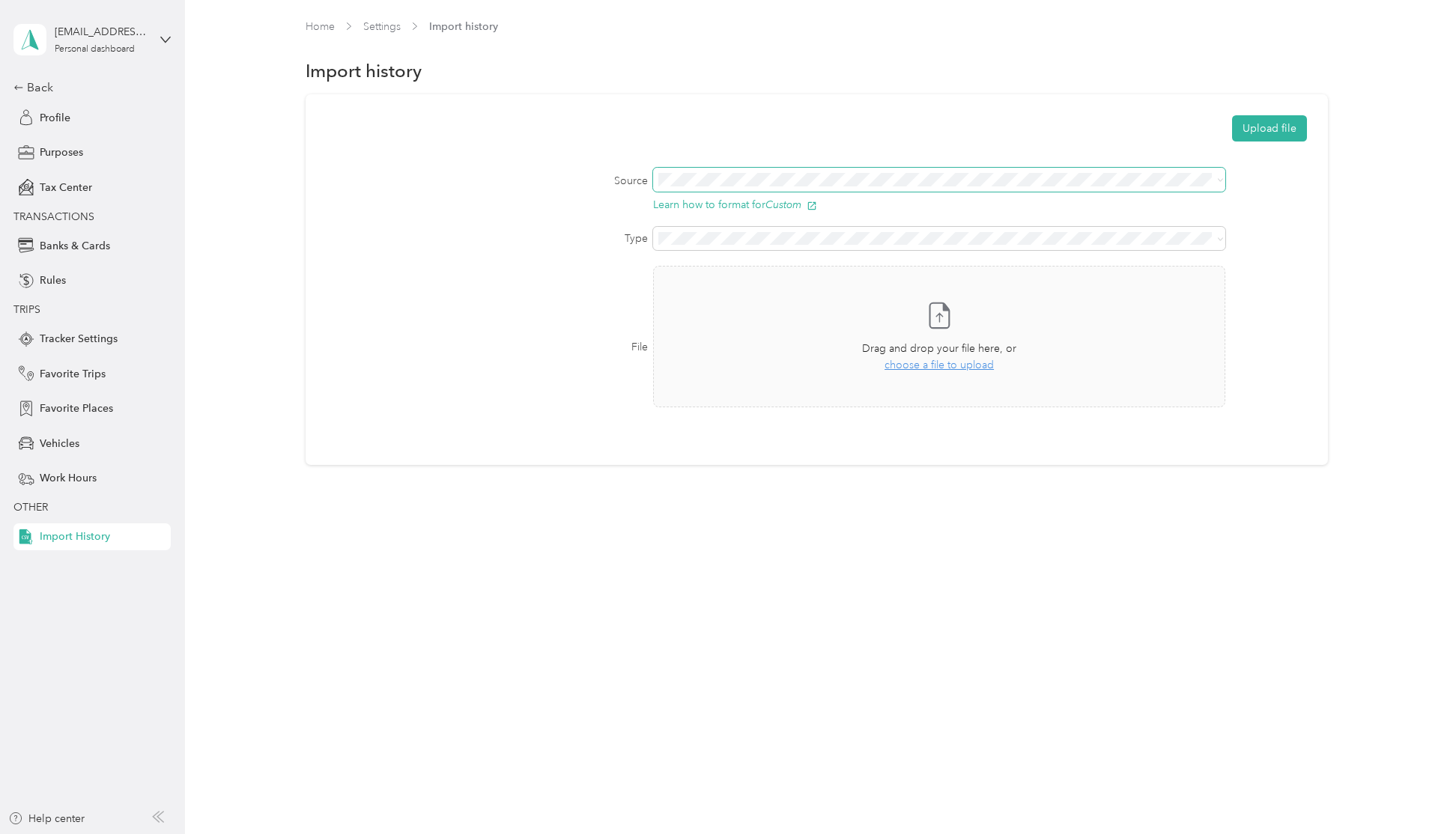
click at [792, 187] on span at bounding box center [939, 179] width 572 height 24
click at [733, 251] on form "Upload file Source Learn how to format for Custom Type File Take a photo or cho…" at bounding box center [816, 271] width 980 height 313
click at [734, 246] on span at bounding box center [939, 239] width 572 height 24
click at [76, 142] on div "Purposes" at bounding box center [92, 153] width 157 height 27
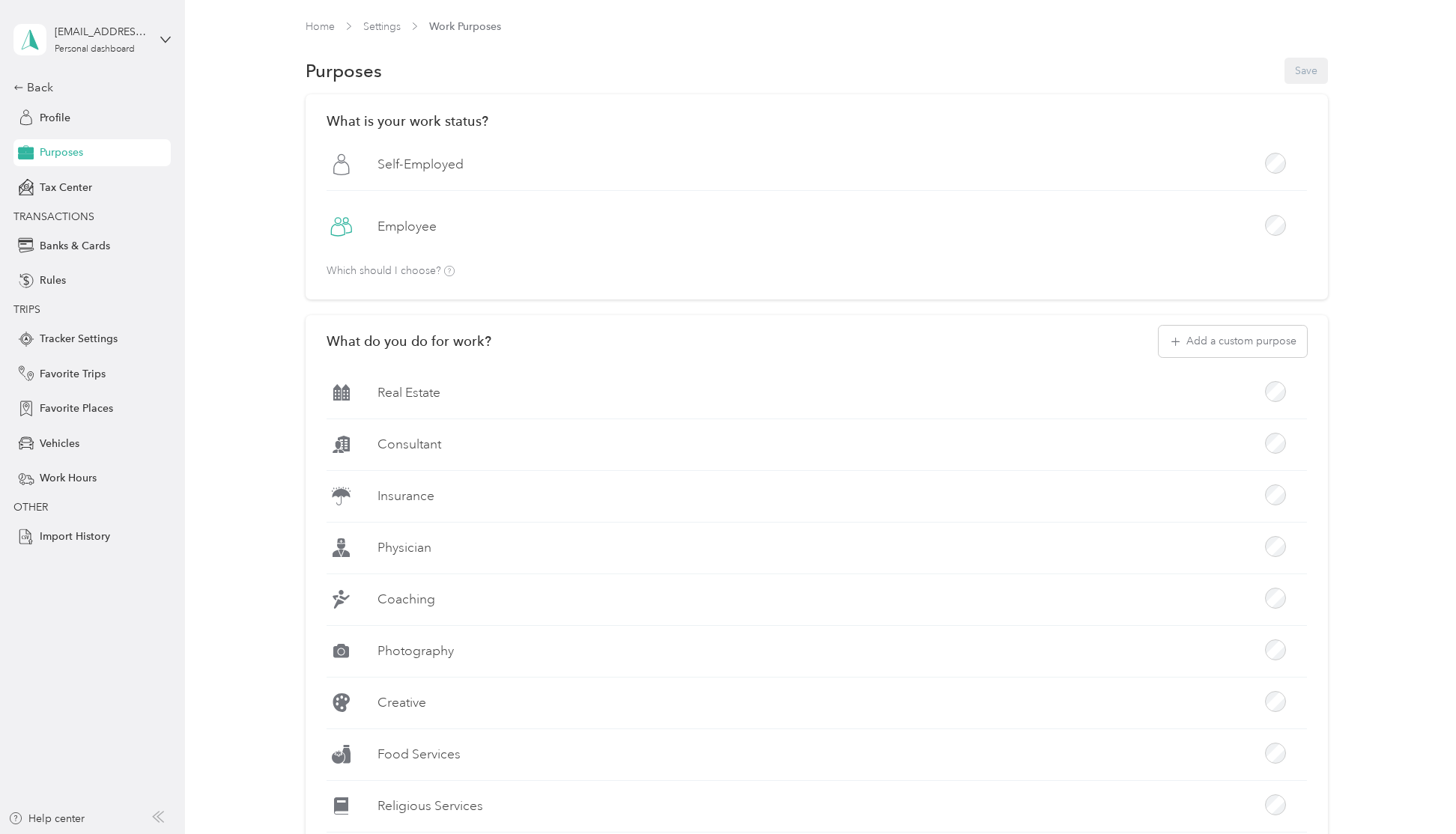
click at [787, 78] on div "Purposes Save" at bounding box center [816, 71] width 1022 height 32
click at [159, 36] on div "[EMAIL_ADDRESS][DOMAIN_NAME] Personal dashboard" at bounding box center [92, 40] width 157 height 52
click at [94, 120] on div "Log out" at bounding box center [171, 123] width 294 height 26
